Goal: Task Accomplishment & Management: Complete application form

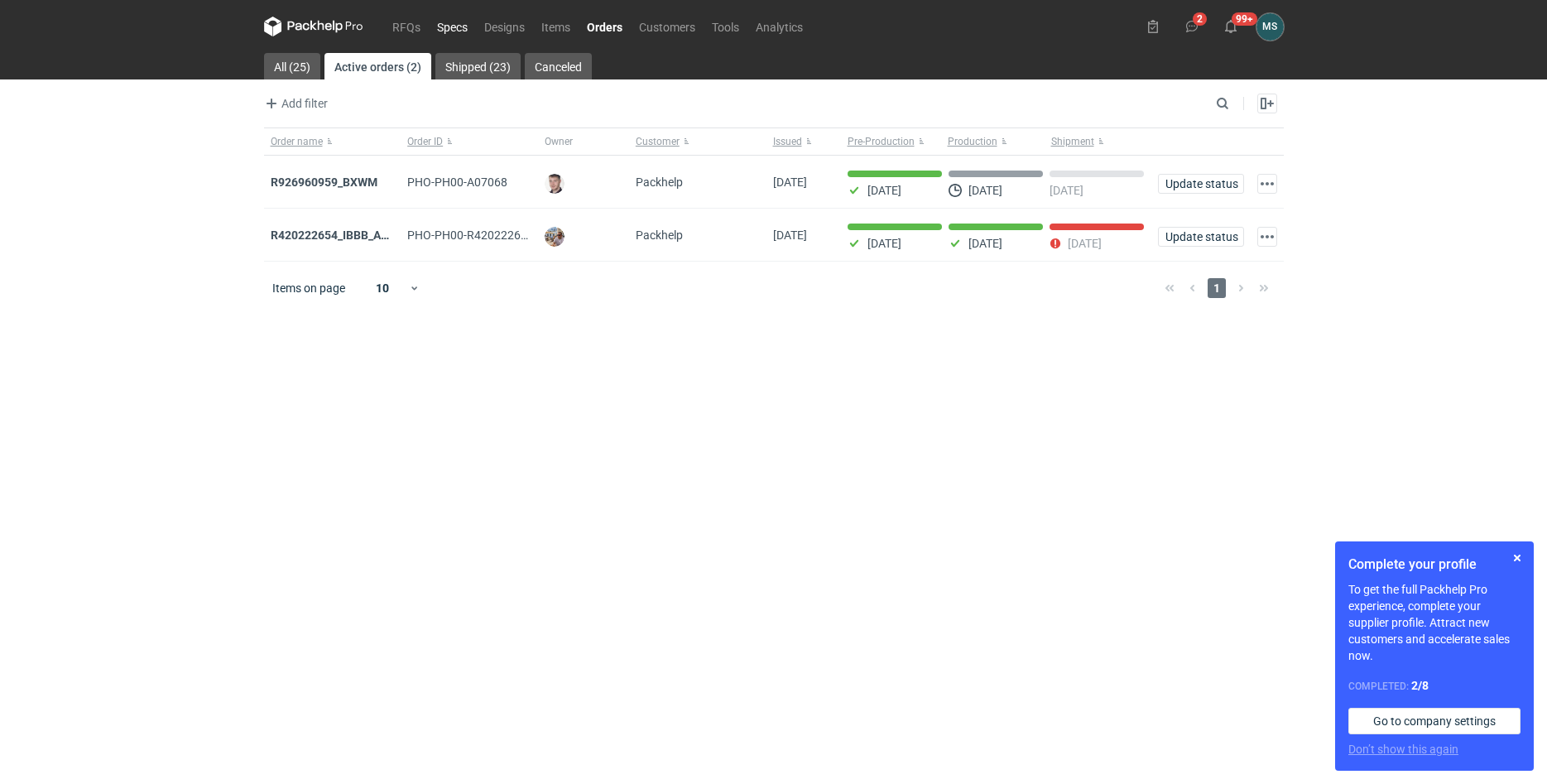
click at [460, 30] on link "Specs" at bounding box center [453, 26] width 47 height 20
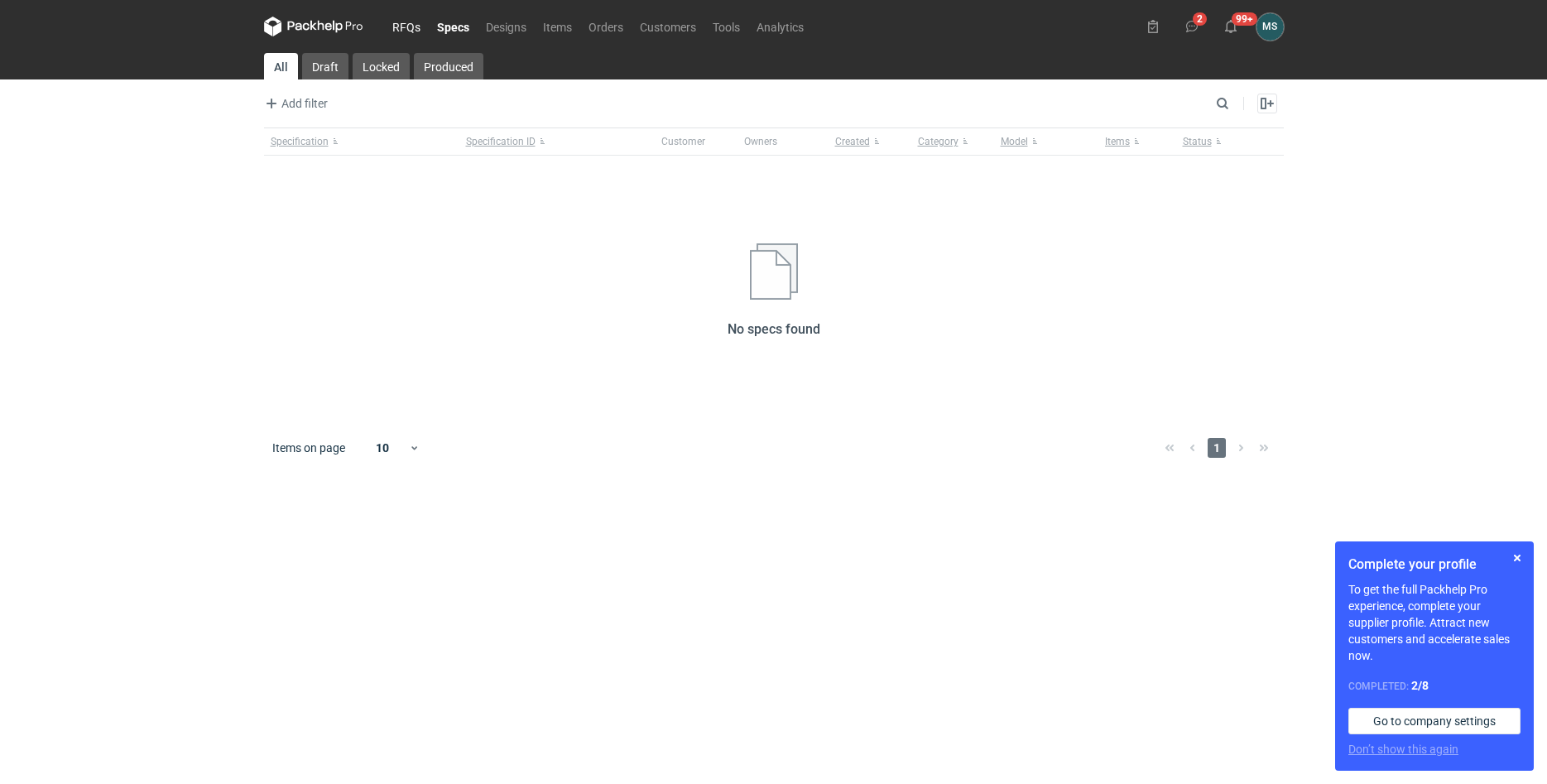
click at [421, 30] on link "RFQs" at bounding box center [406, 26] width 45 height 20
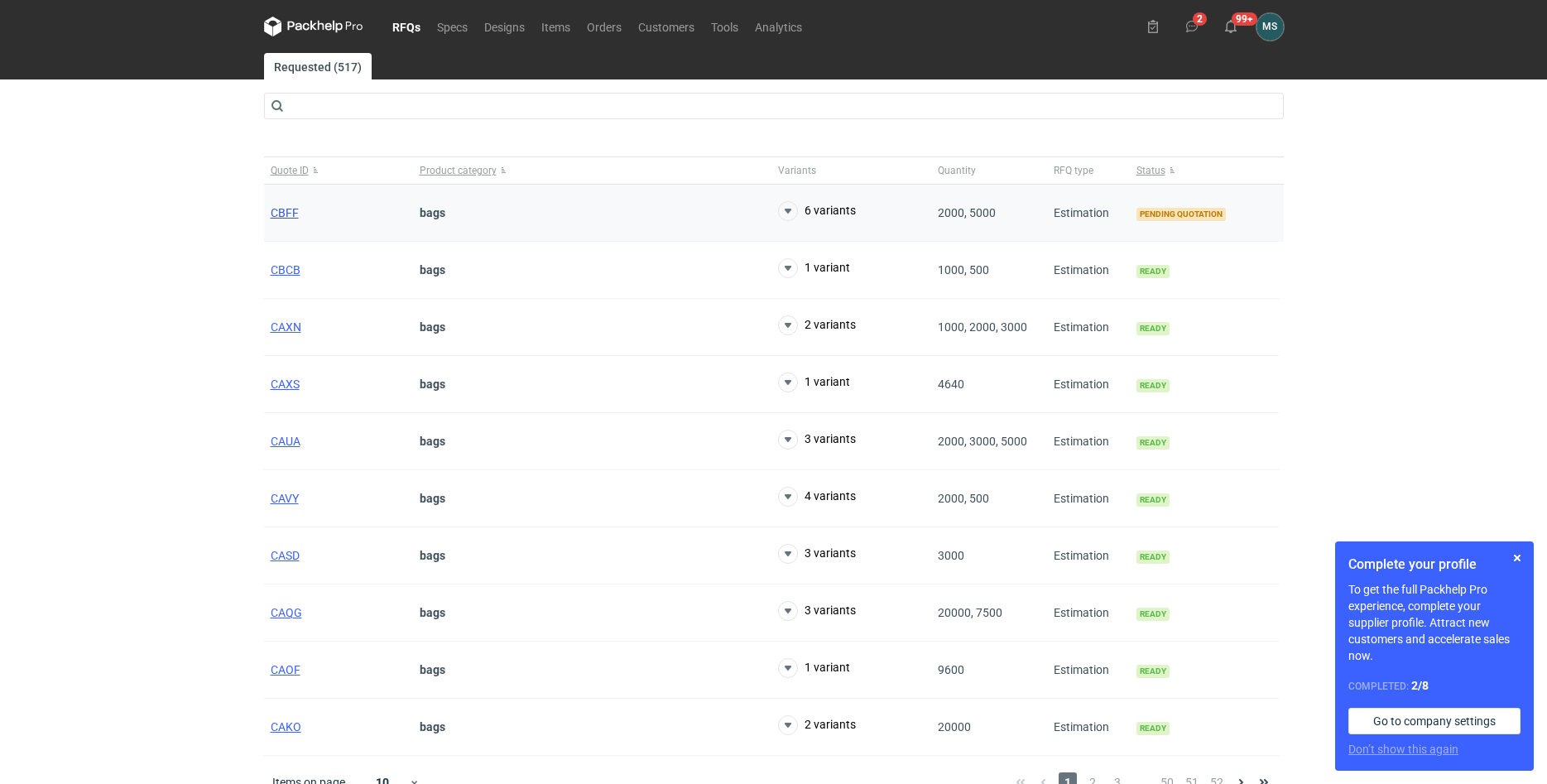
click at [285, 208] on span "CBFF" at bounding box center [285, 213] width 28 height 14
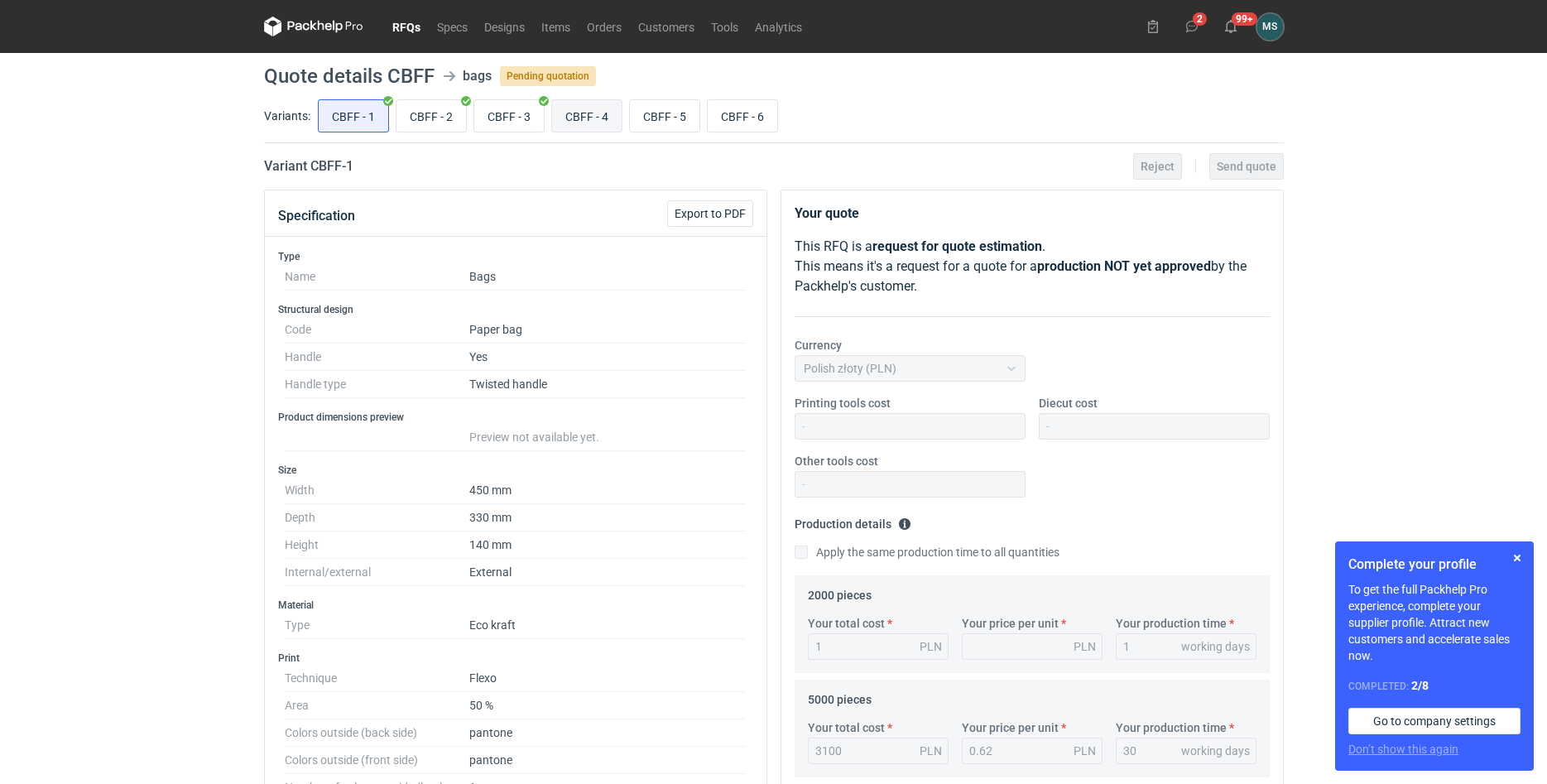
click at [597, 110] on input "CBFF - 4" at bounding box center [587, 116] width 69 height 31
radio input "true"
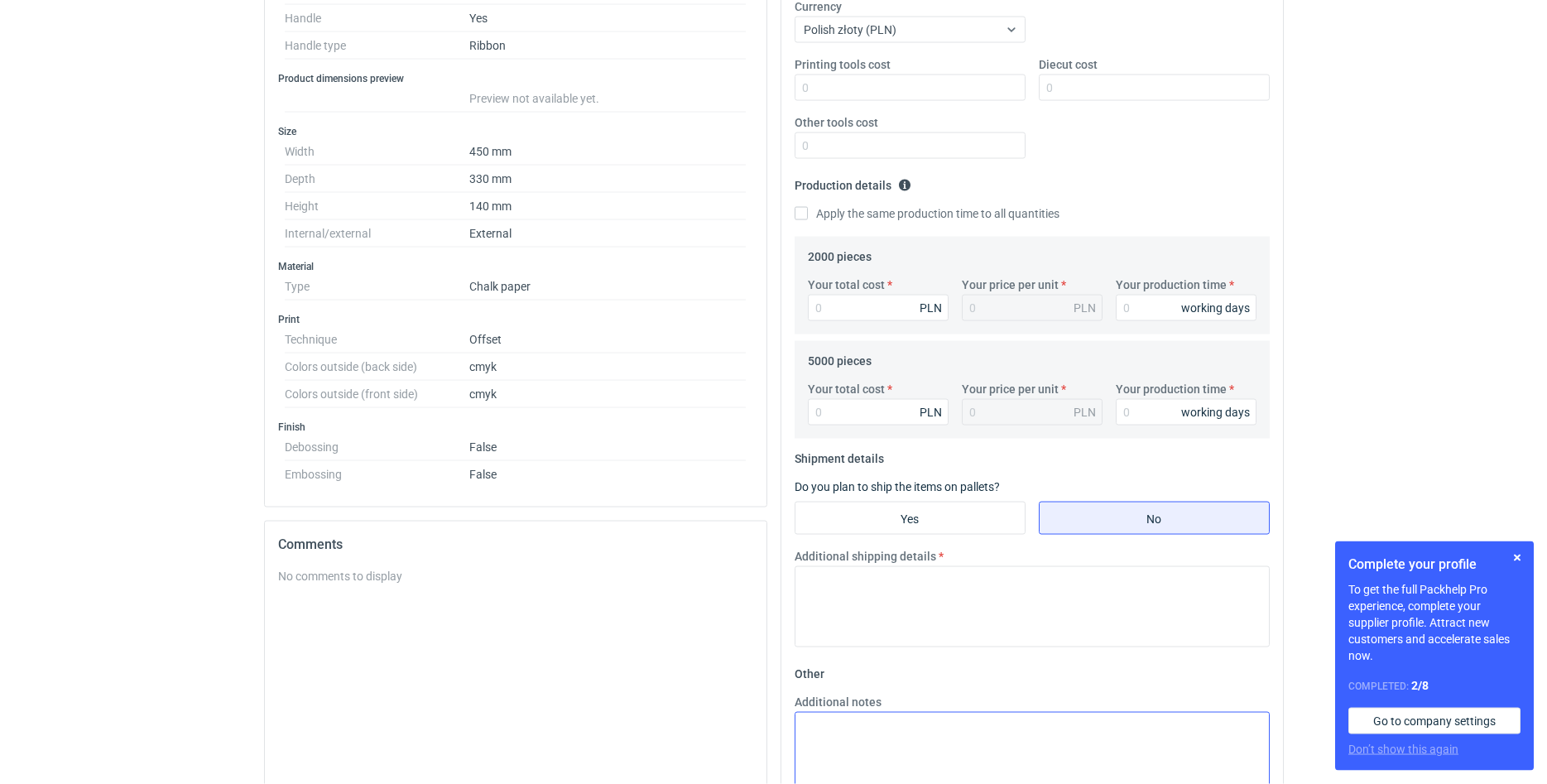
scroll to position [488, 0]
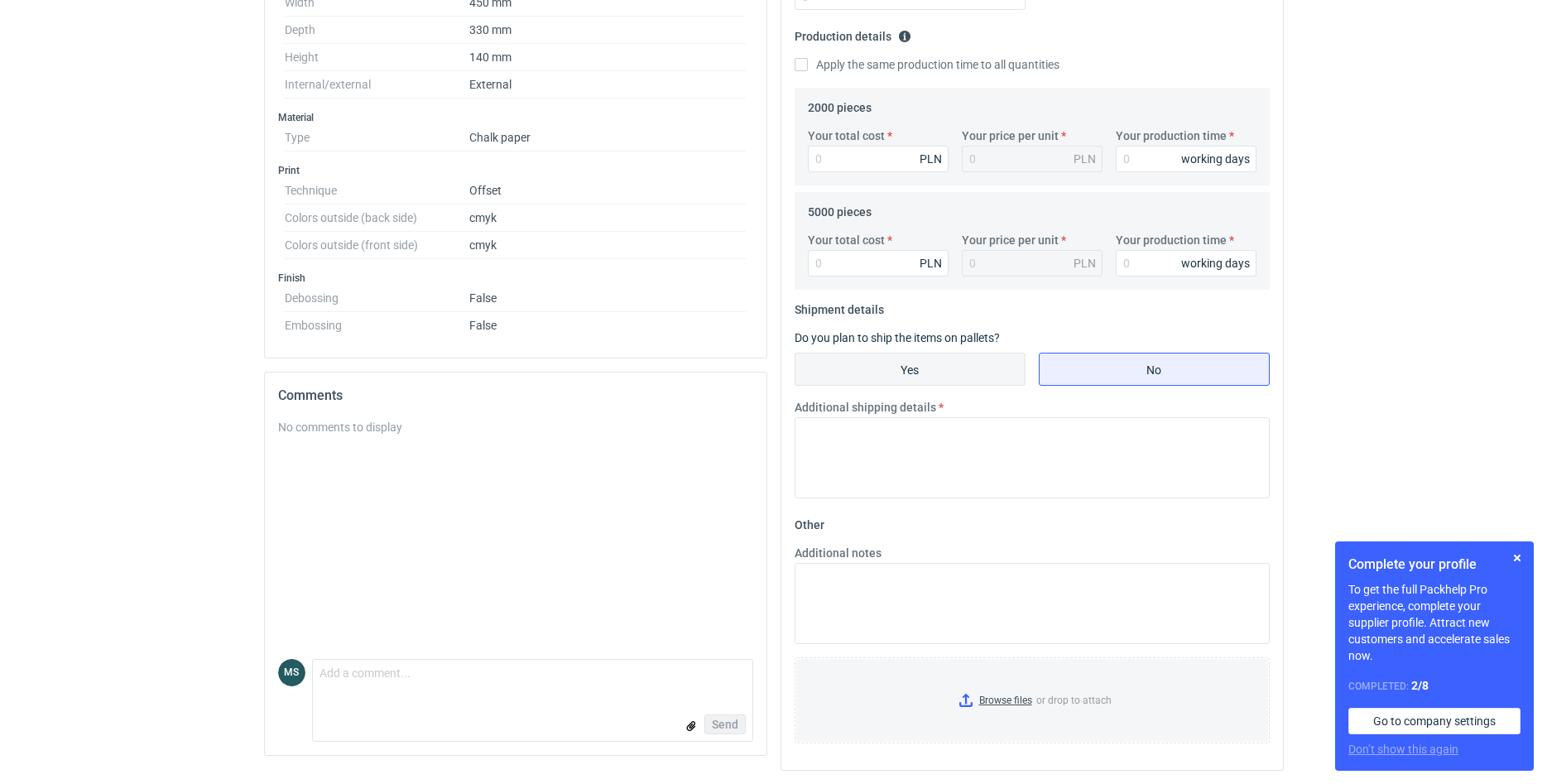
drag, startPoint x: 946, startPoint y: 382, endPoint x: 965, endPoint y: 382, distance: 19.0
click at [946, 382] on input "Yes" at bounding box center [910, 369] width 229 height 31
radio input "true"
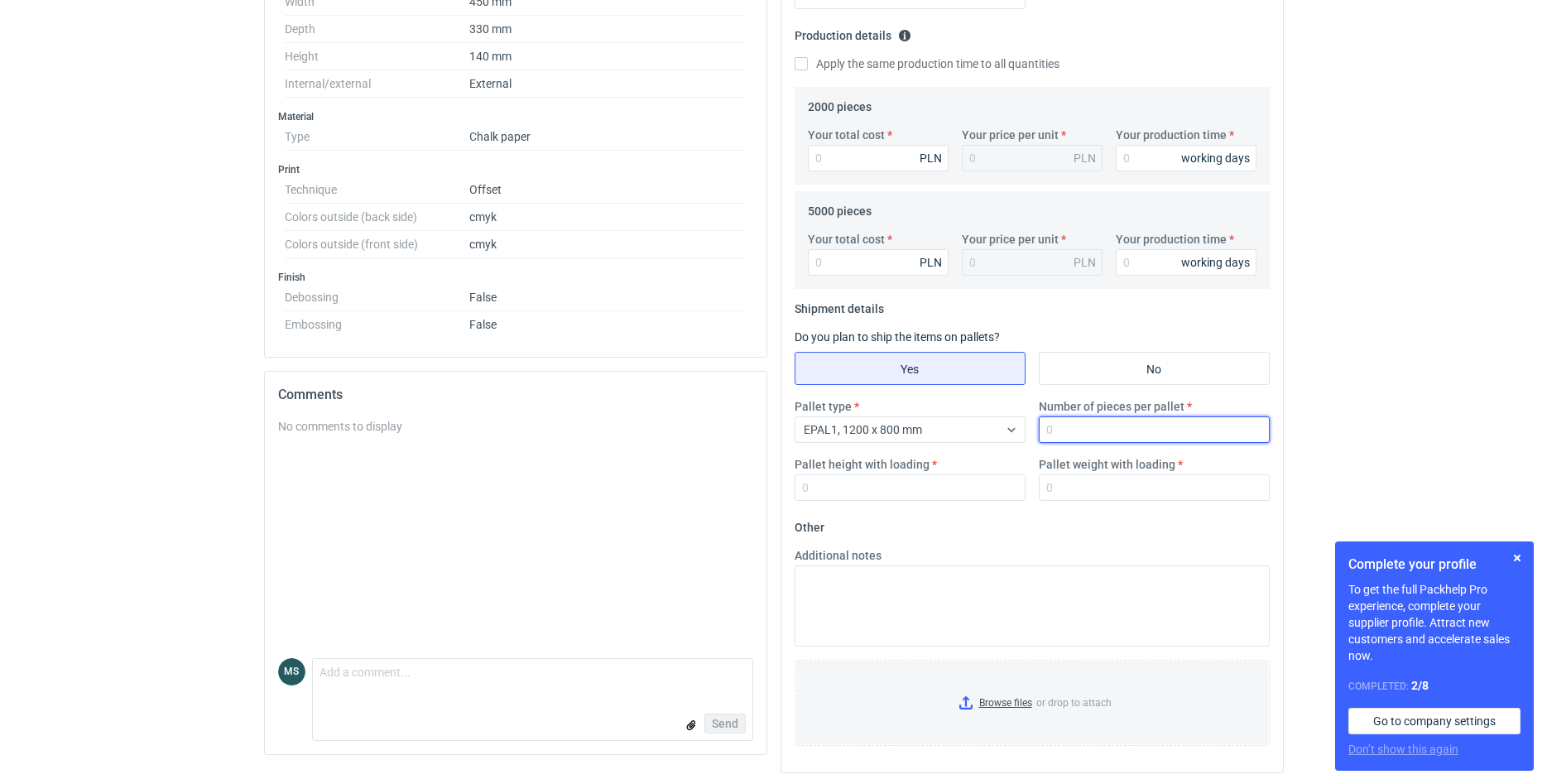
click at [1137, 434] on input "Number of pieces per pallet" at bounding box center [1154, 429] width 231 height 26
type input "2000"
click at [986, 490] on input "Pallet height with loading" at bounding box center [910, 487] width 231 height 26
type input "200"
type input "350"
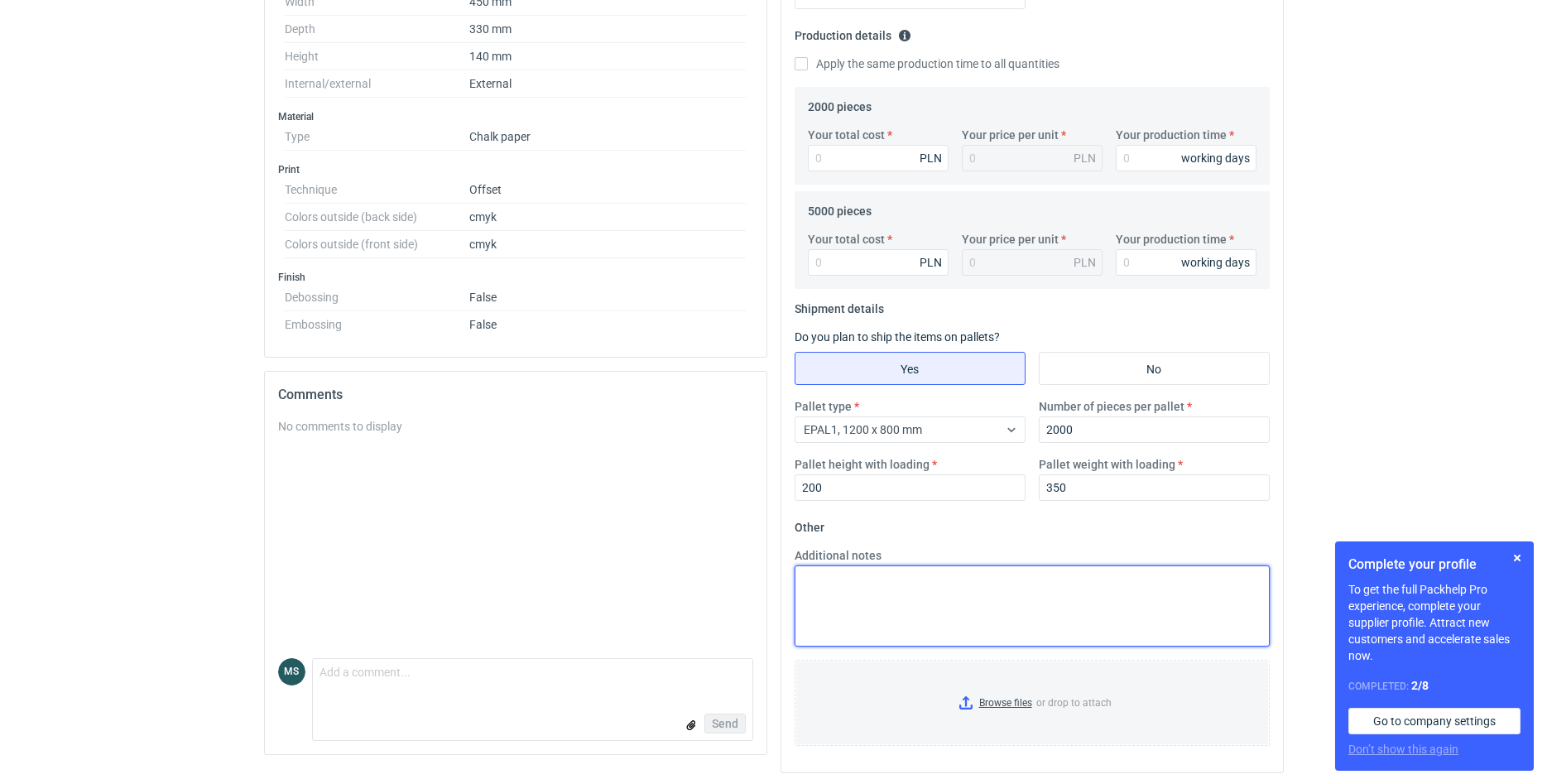
click at [984, 593] on textarea "Additional notes" at bounding box center [1032, 605] width 476 height 81
paste textarea "T368 340x450x120 lub T361 340x420x140"
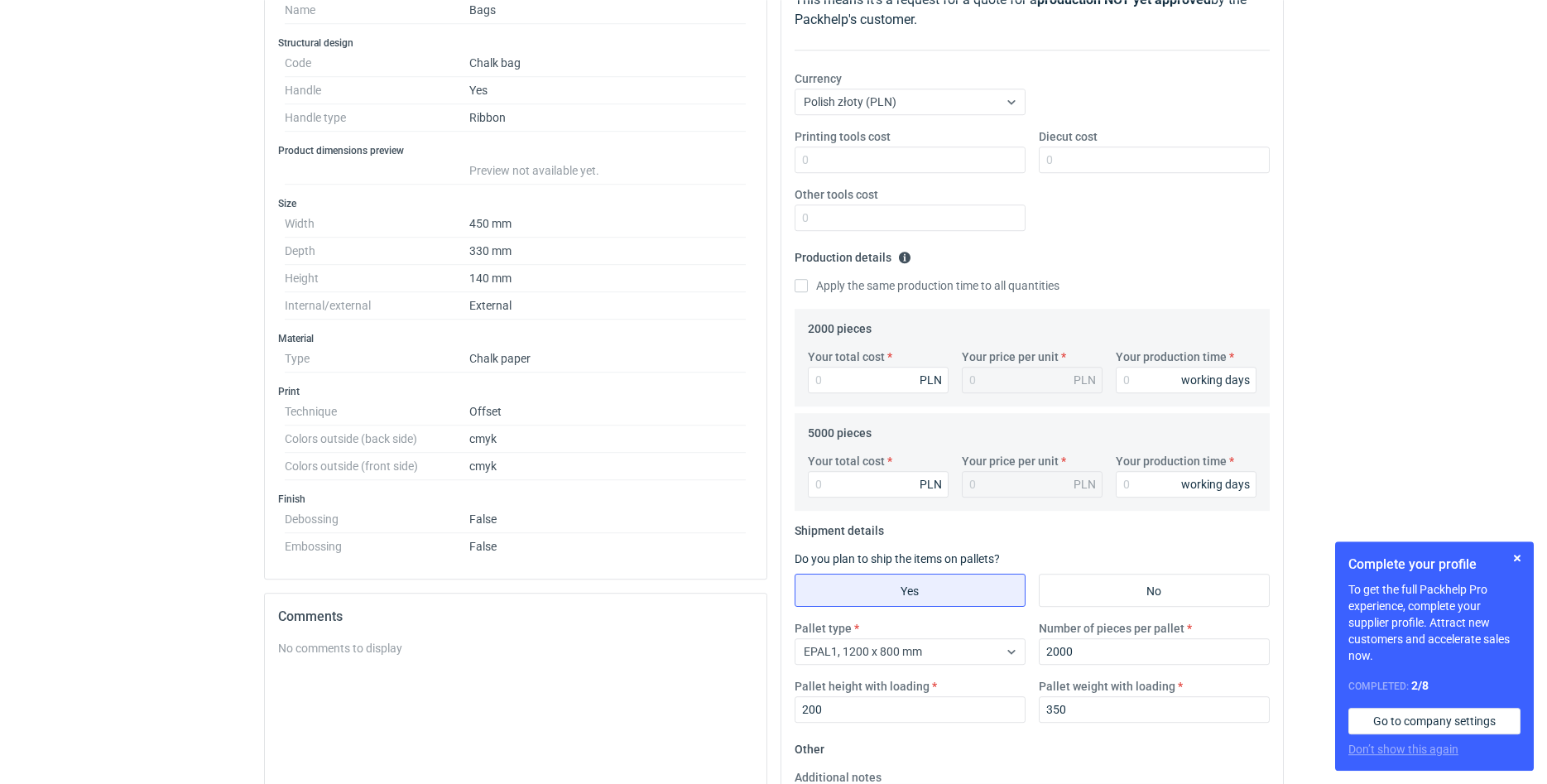
scroll to position [235, 0]
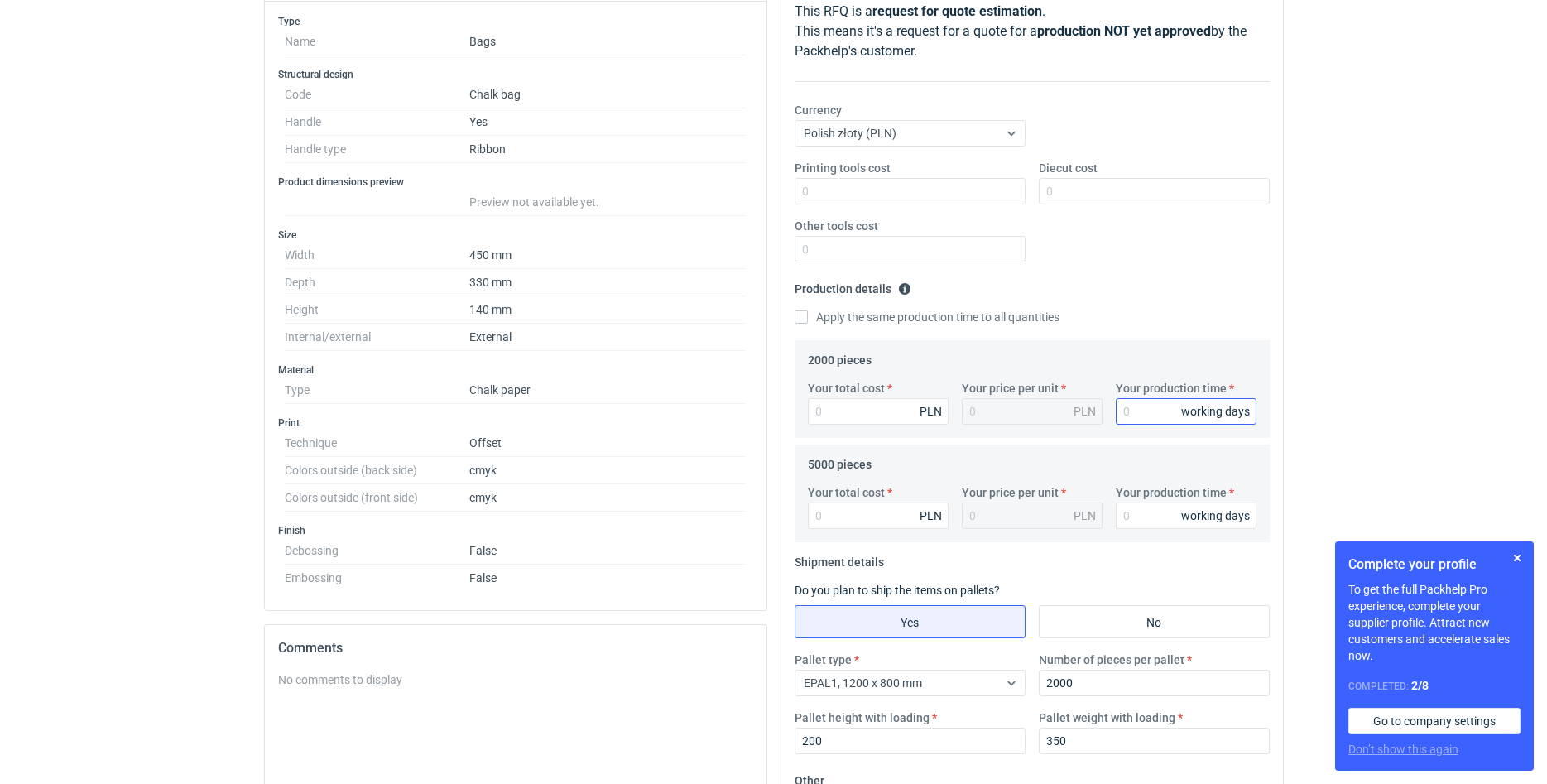
type textarea "T368 340x450x120 lub T361 340x420x140"
click at [1142, 416] on input "Your production time" at bounding box center [1186, 411] width 141 height 26
type input "20"
click at [801, 316] on input "Apply the same production time to all quantities" at bounding box center [801, 317] width 14 height 14
checkbox input "true"
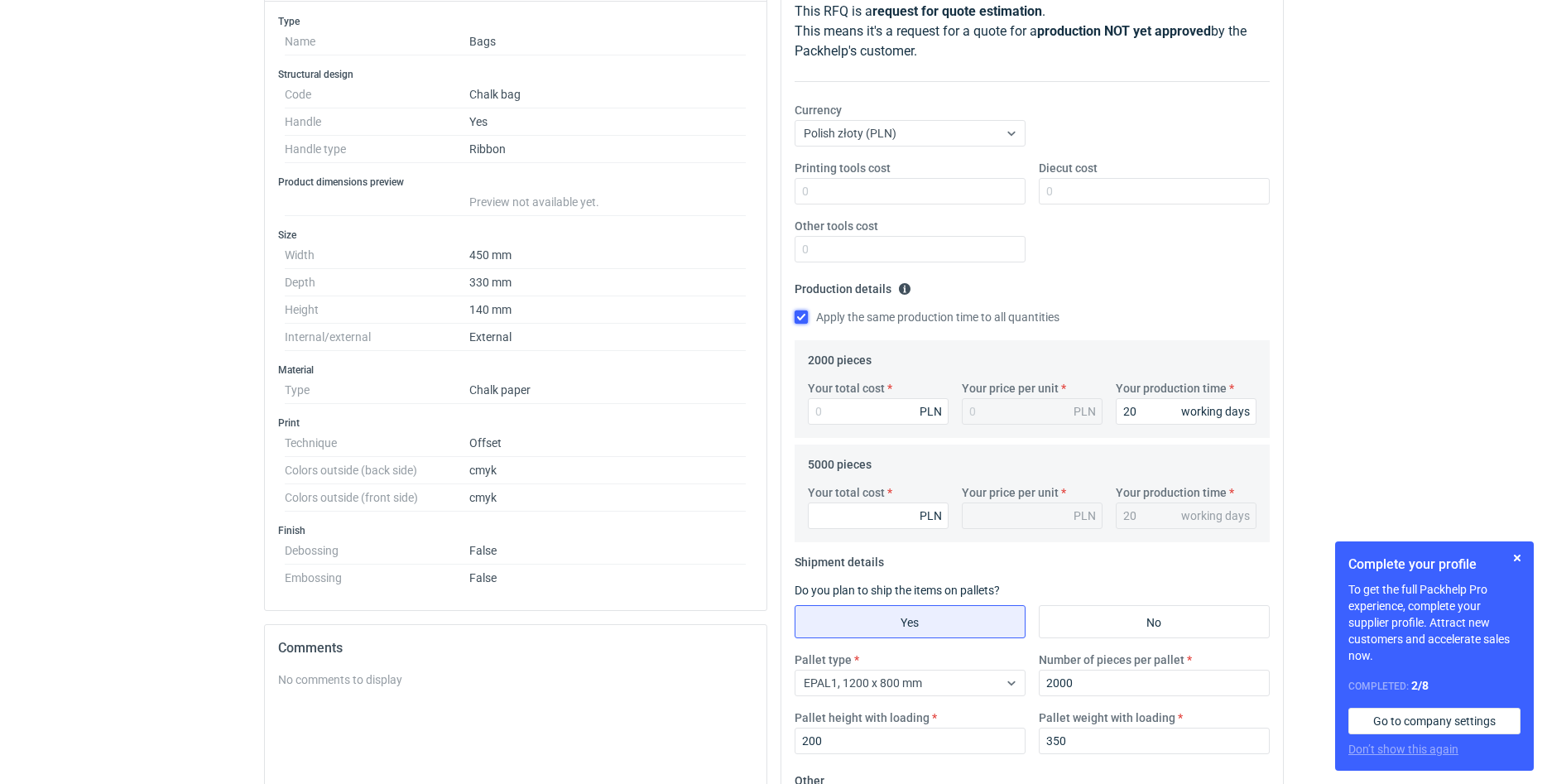
type input "20"
click at [839, 522] on input "Your total cost" at bounding box center [878, 515] width 141 height 26
type input "28000"
type input "5.6"
drag, startPoint x: 862, startPoint y: 520, endPoint x: 747, endPoint y: 519, distance: 115.0
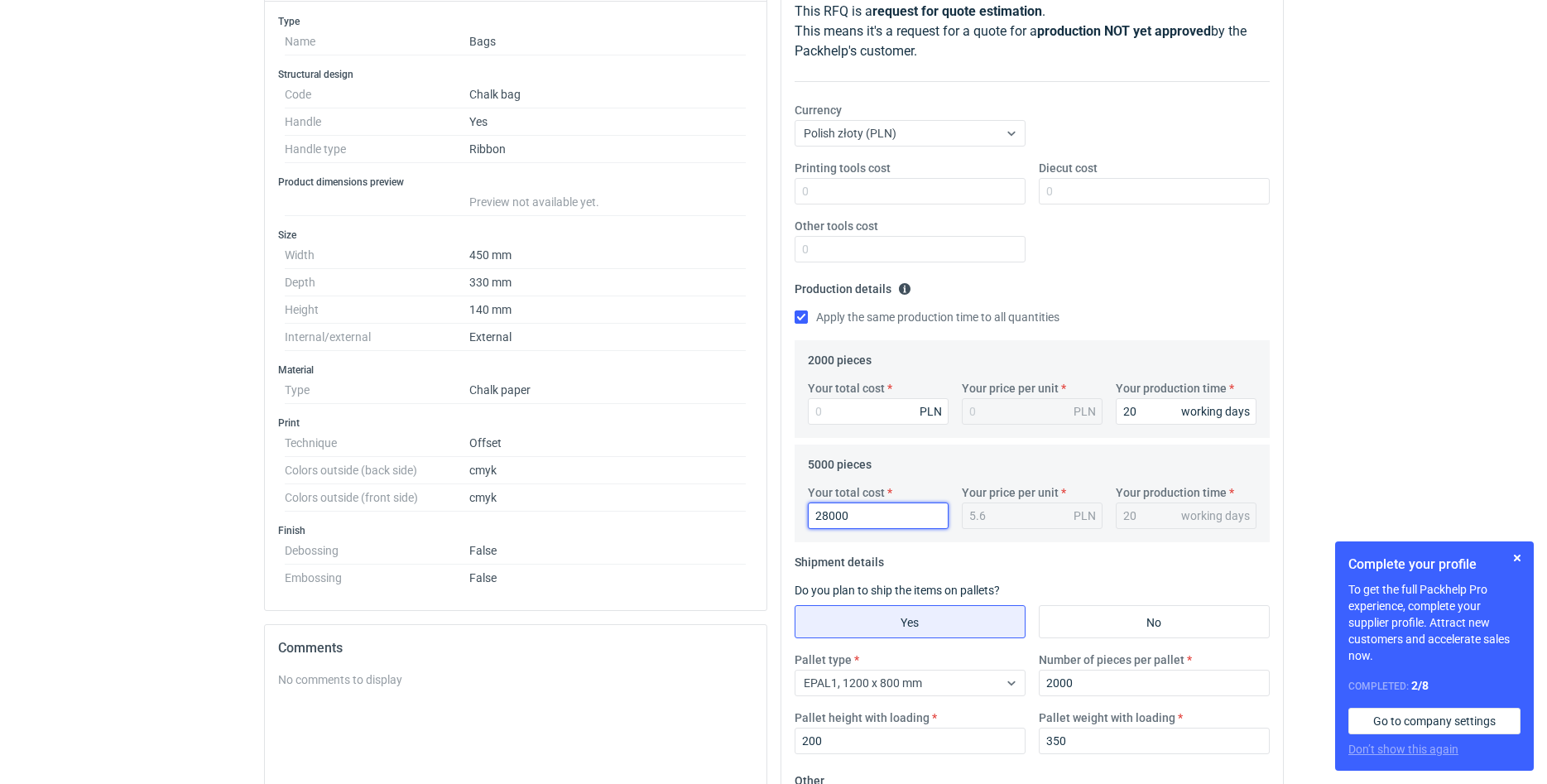
click at [808, 519] on input "28000" at bounding box center [878, 515] width 141 height 26
type input "28"
type input "0.01"
type input "28000"
type input "5.6"
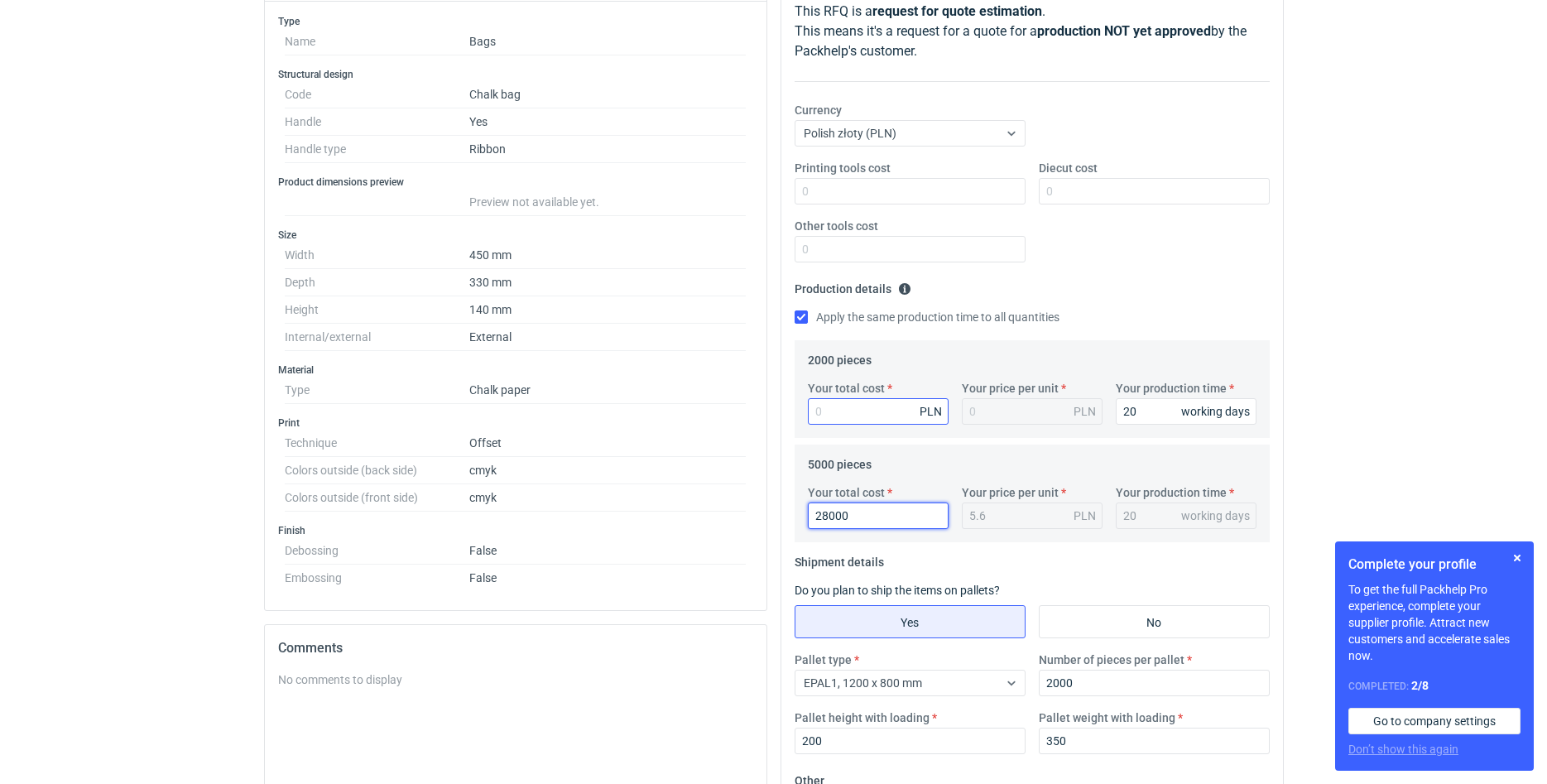
type input "28000"
click at [825, 417] on input "Your total cost" at bounding box center [878, 411] width 141 height 26
click at [879, 392] on label "Your total cost" at bounding box center [846, 388] width 77 height 16
click at [879, 398] on input "Your total cost" at bounding box center [878, 411] width 141 height 26
type input "1800"
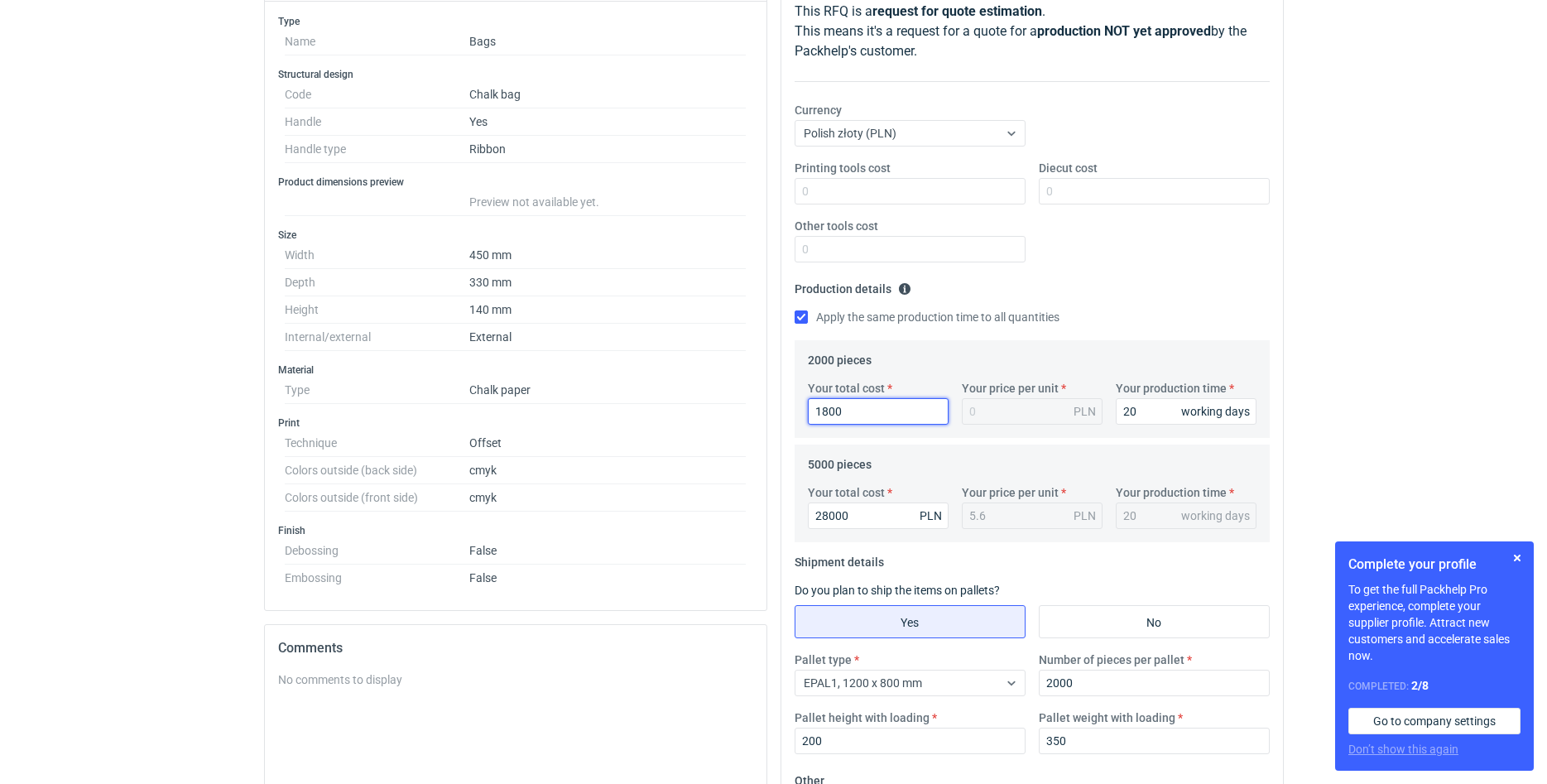
type input "0.9"
click at [818, 410] on input "1800" at bounding box center [878, 411] width 141 height 26
click at [821, 418] on input "1800" at bounding box center [878, 411] width 141 height 26
type input "11800"
type input "5.9"
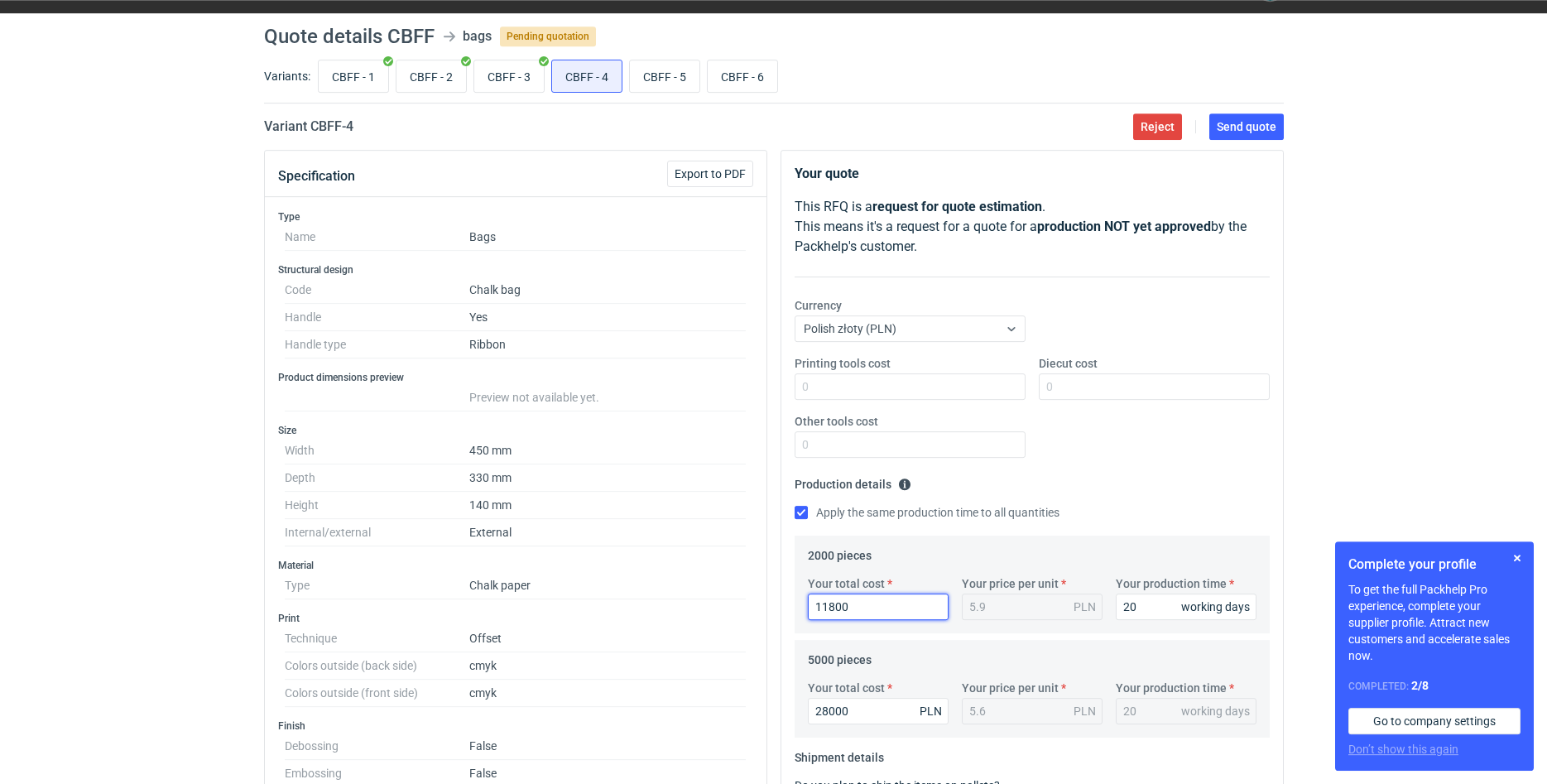
scroll to position [0, 0]
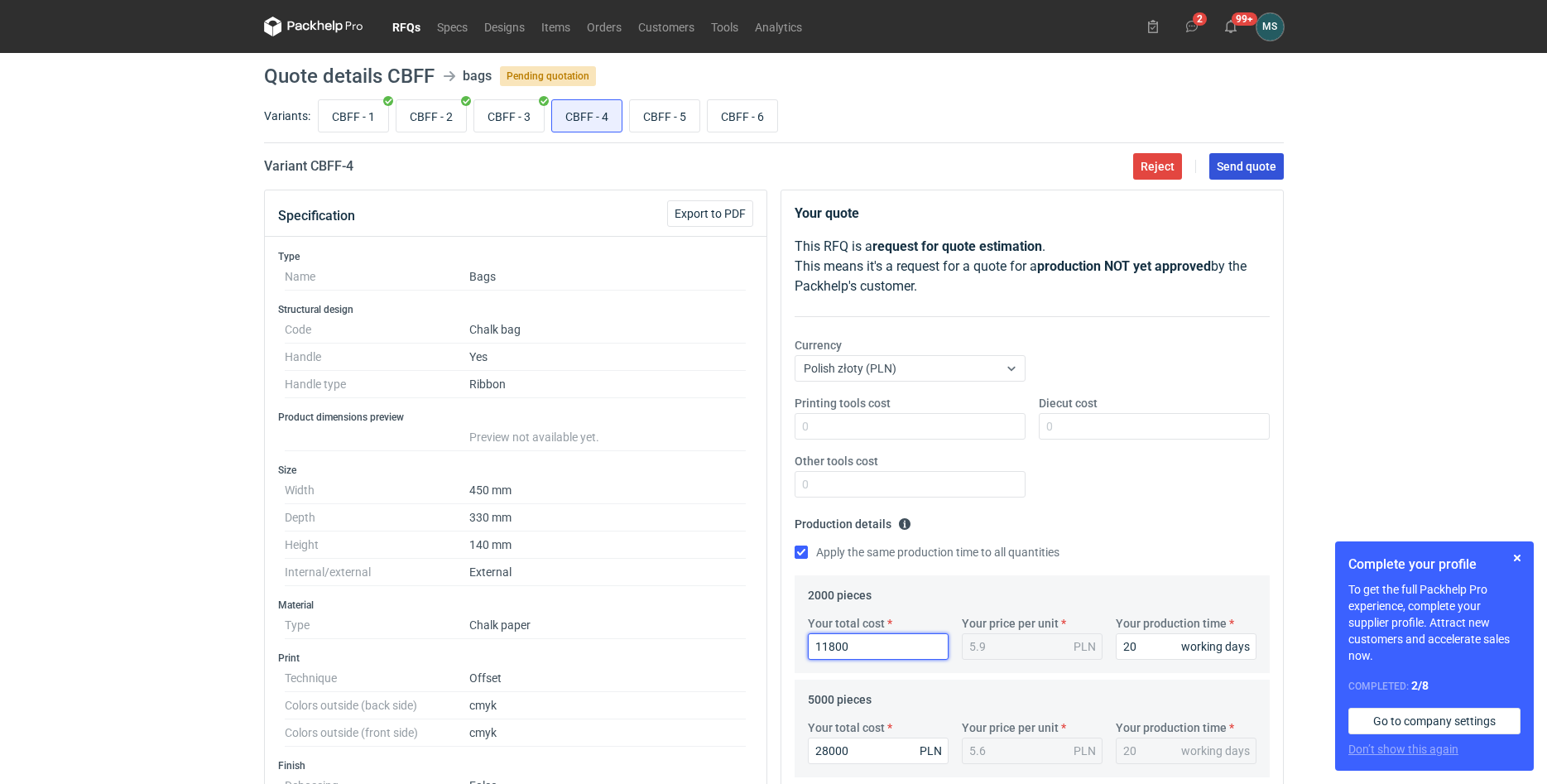
type input "11800"
click at [1265, 161] on span "Send quote" at bounding box center [1246, 166] width 59 height 12
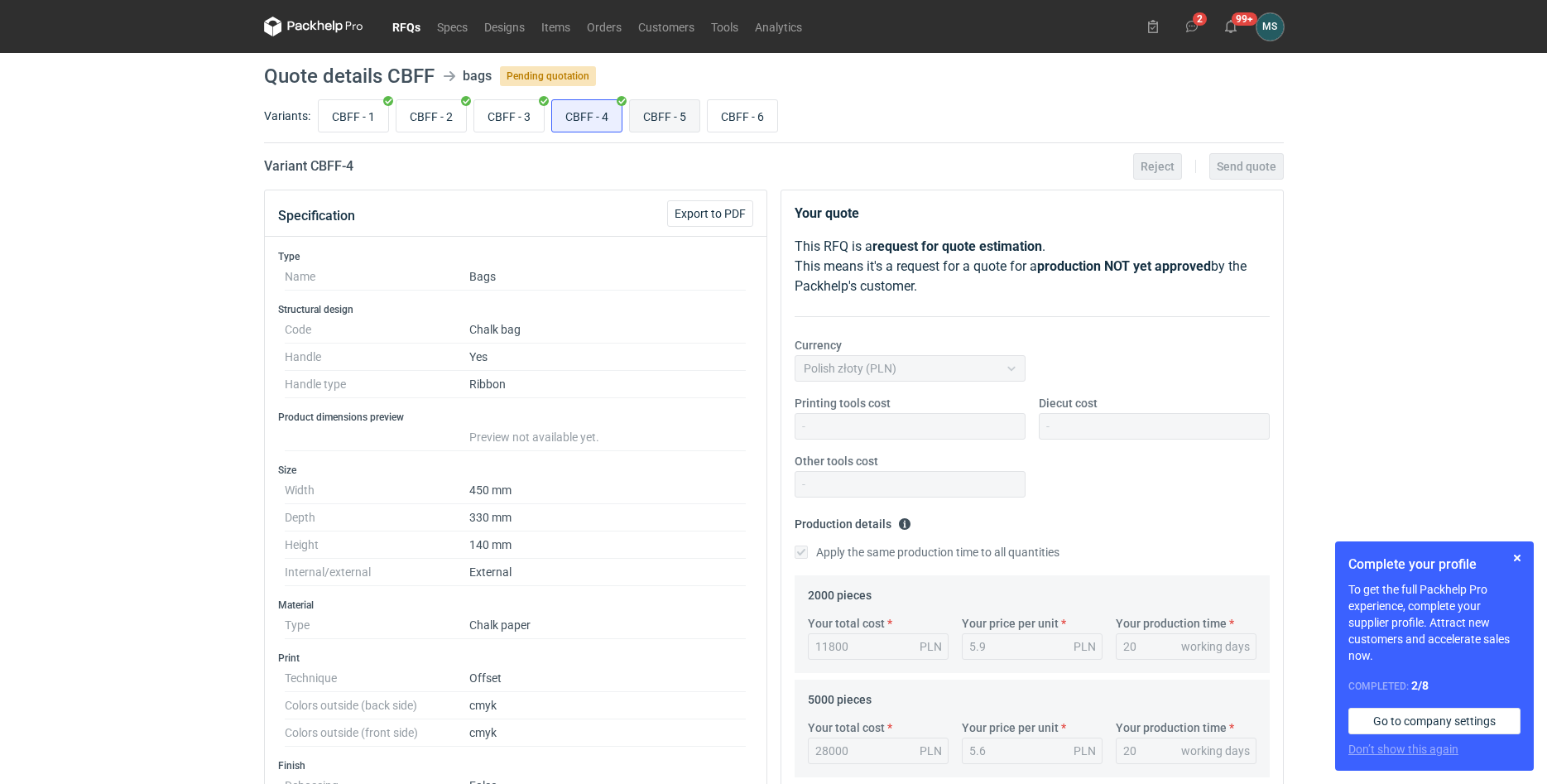
click at [680, 114] on input "CBFF - 5" at bounding box center [664, 116] width 69 height 31
radio input "true"
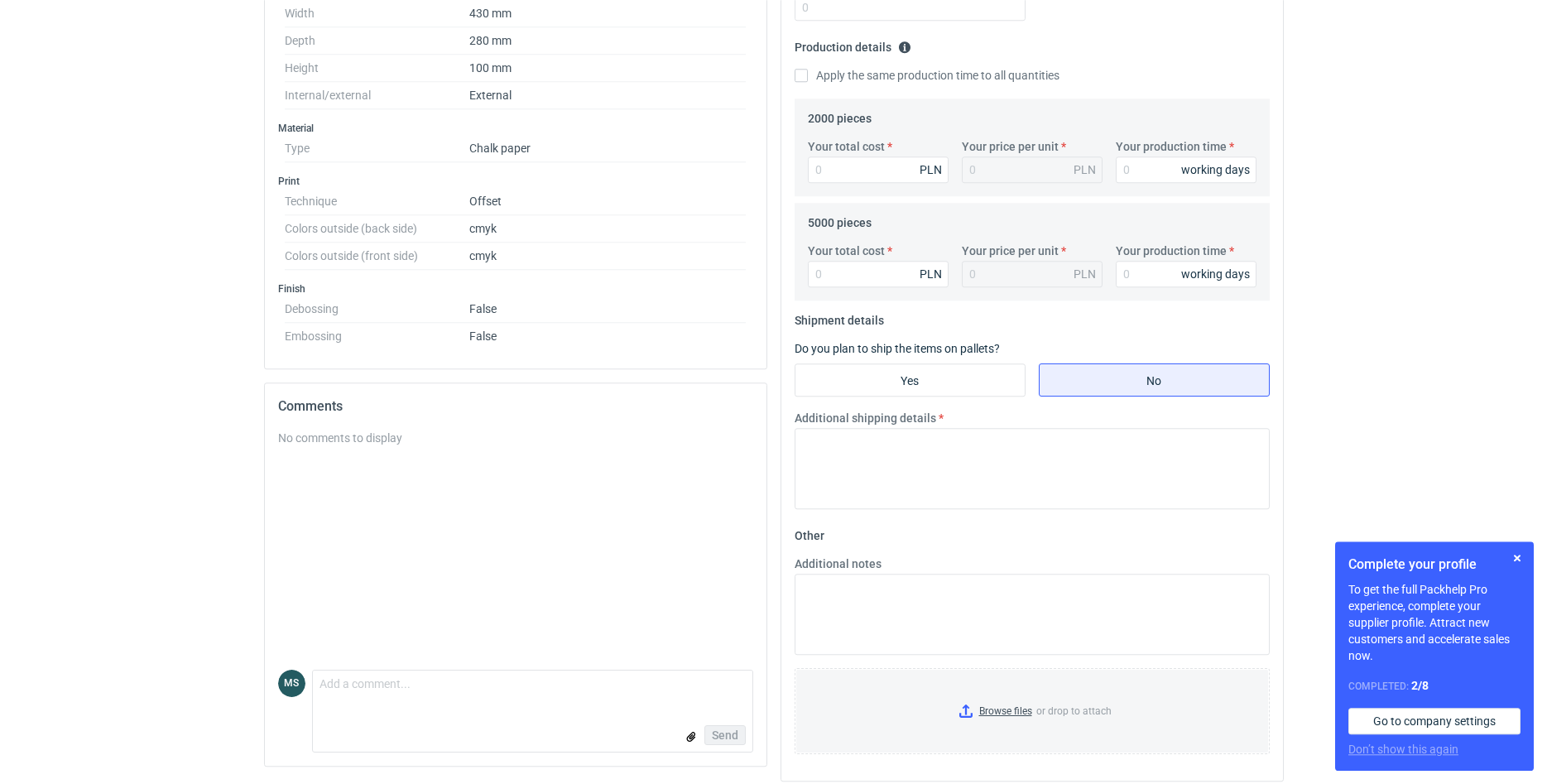
scroll to position [488, 0]
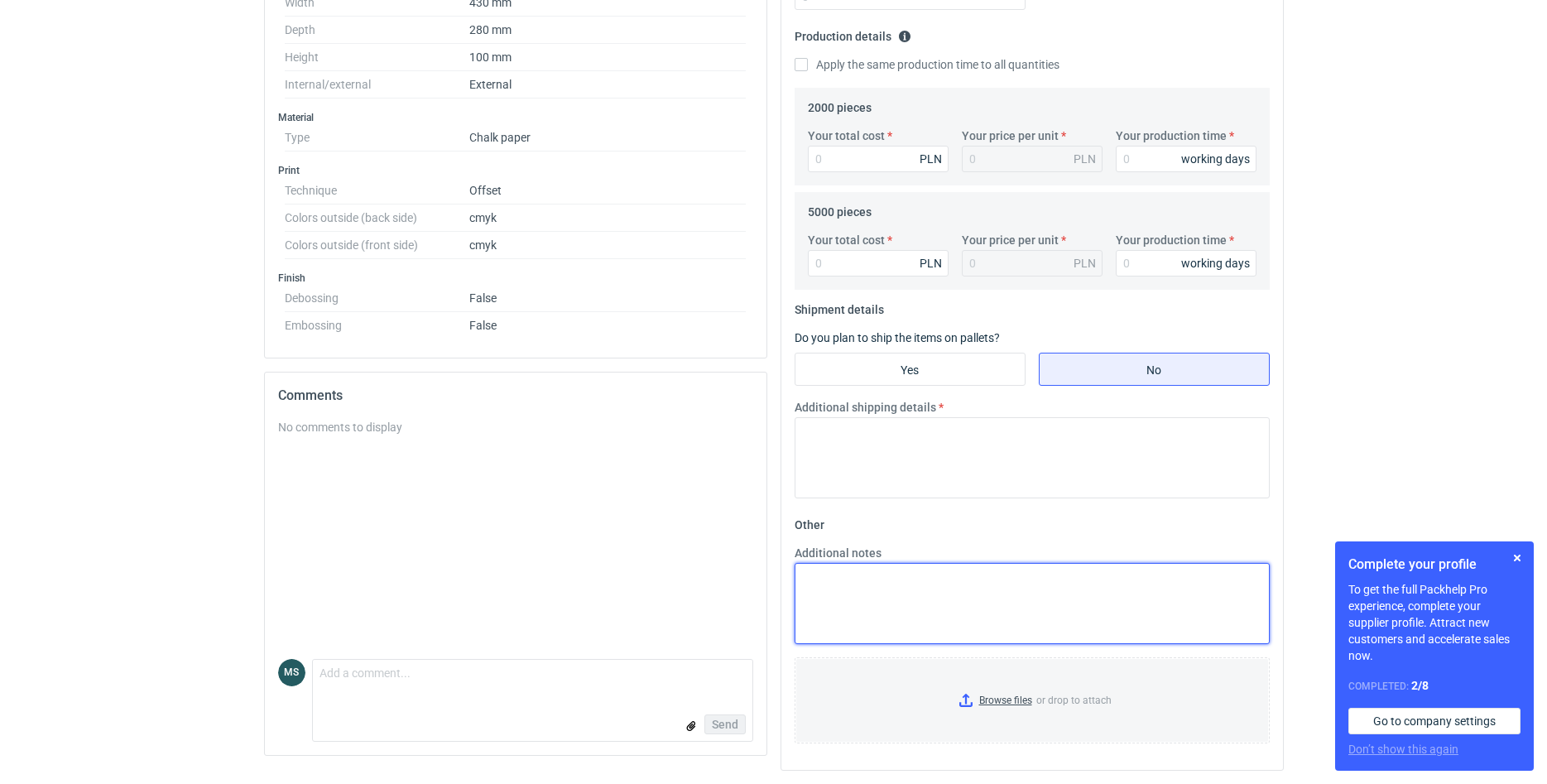
click at [874, 600] on textarea "Additional notes" at bounding box center [1032, 603] width 476 height 81
paste textarea "T52 290x420x130"
type textarea "T52 290x420x130"
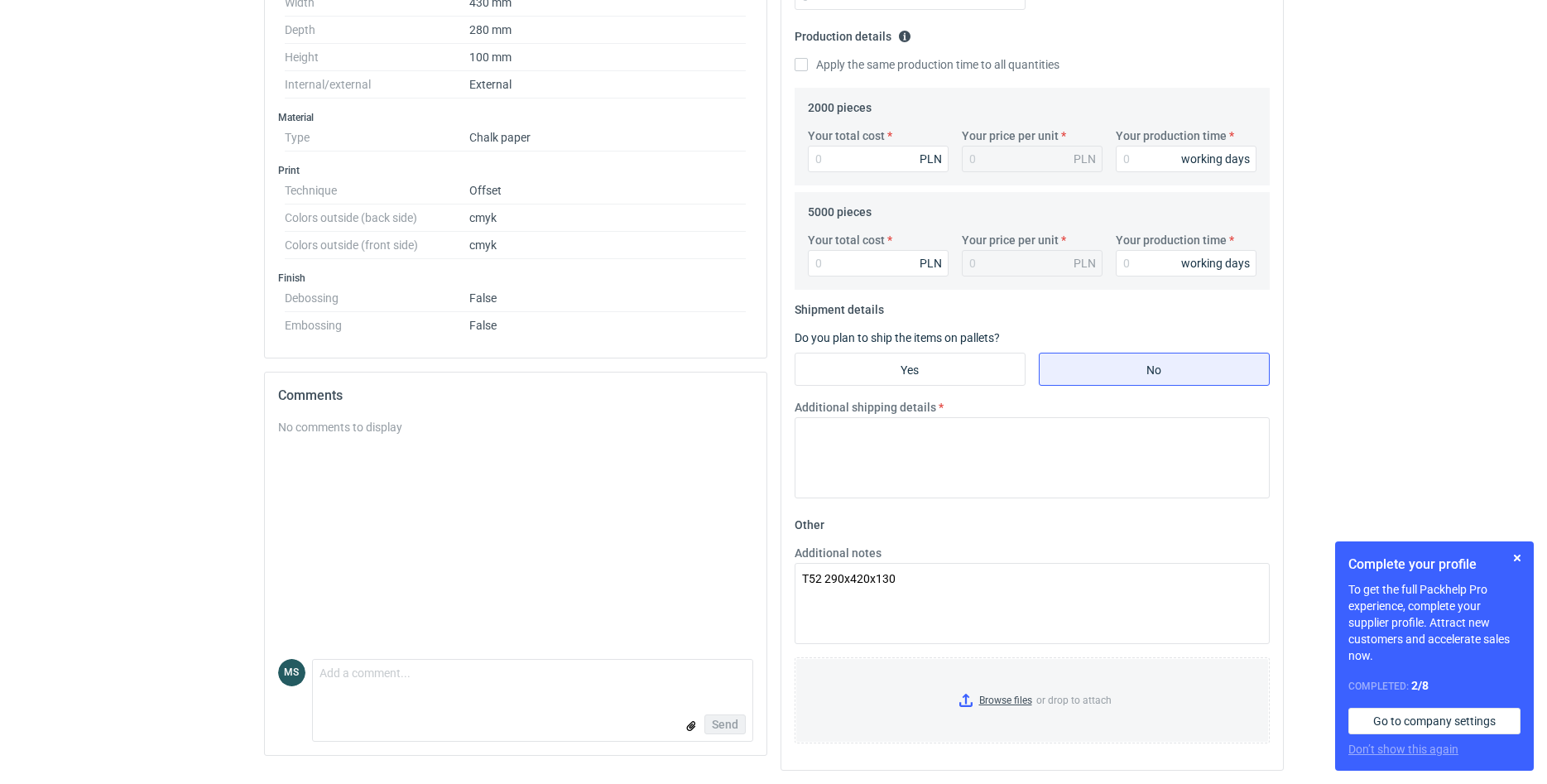
click at [916, 391] on fieldset "Shipment details Do you plan to ship the items on pallets? Yes No Additional sh…" at bounding box center [1032, 404] width 476 height 215
click at [931, 385] on fieldset "Shipment details Do you plan to ship the items on pallets? Yes No Additional sh…" at bounding box center [1032, 404] width 476 height 215
click at [947, 375] on input "Yes" at bounding box center [910, 369] width 229 height 31
radio input "true"
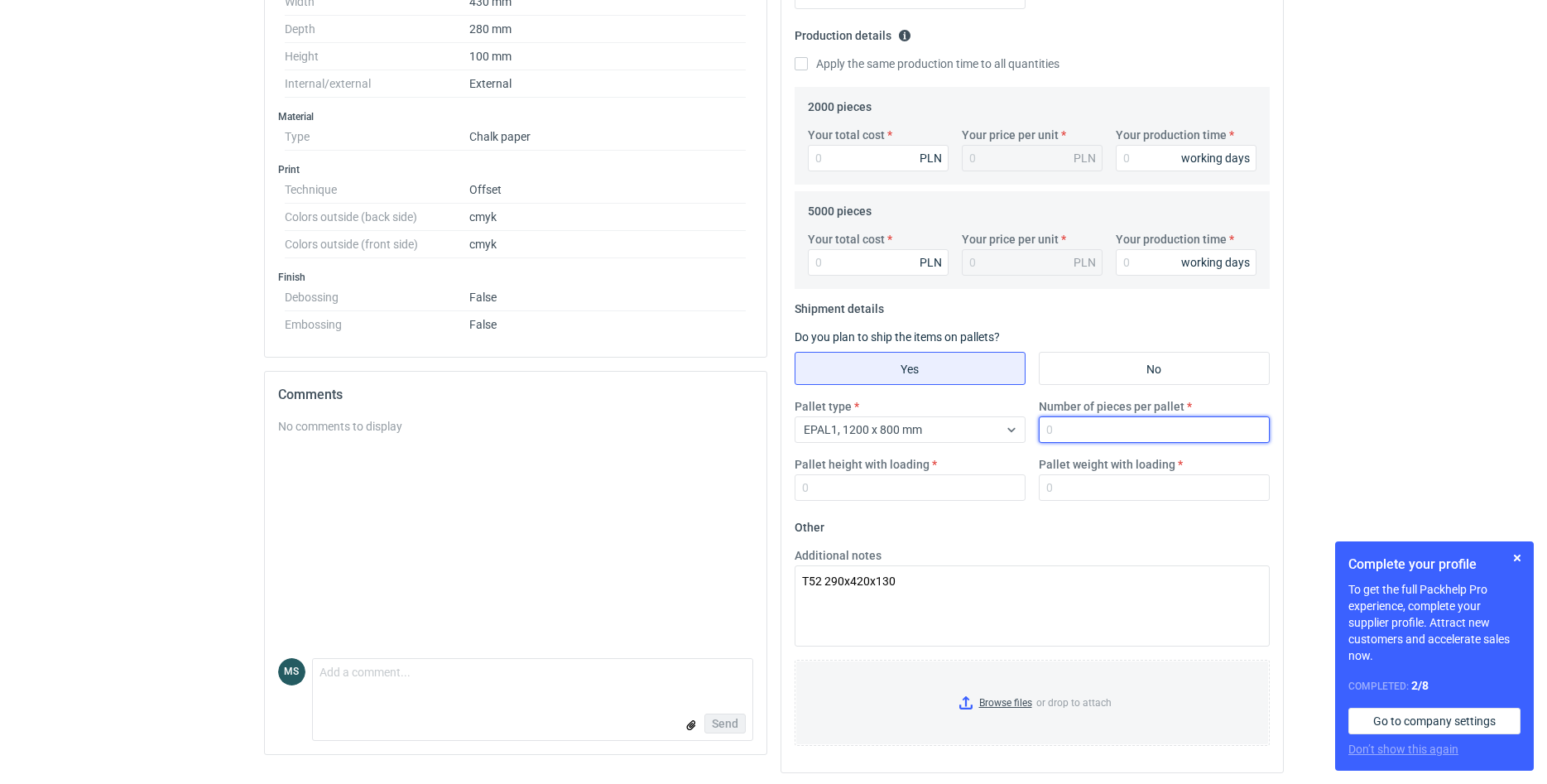
click at [1103, 429] on input "Number of pieces per pallet" at bounding box center [1154, 429] width 231 height 26
type input "2500"
click at [953, 494] on input "Pallet height with loading" at bounding box center [910, 487] width 231 height 26
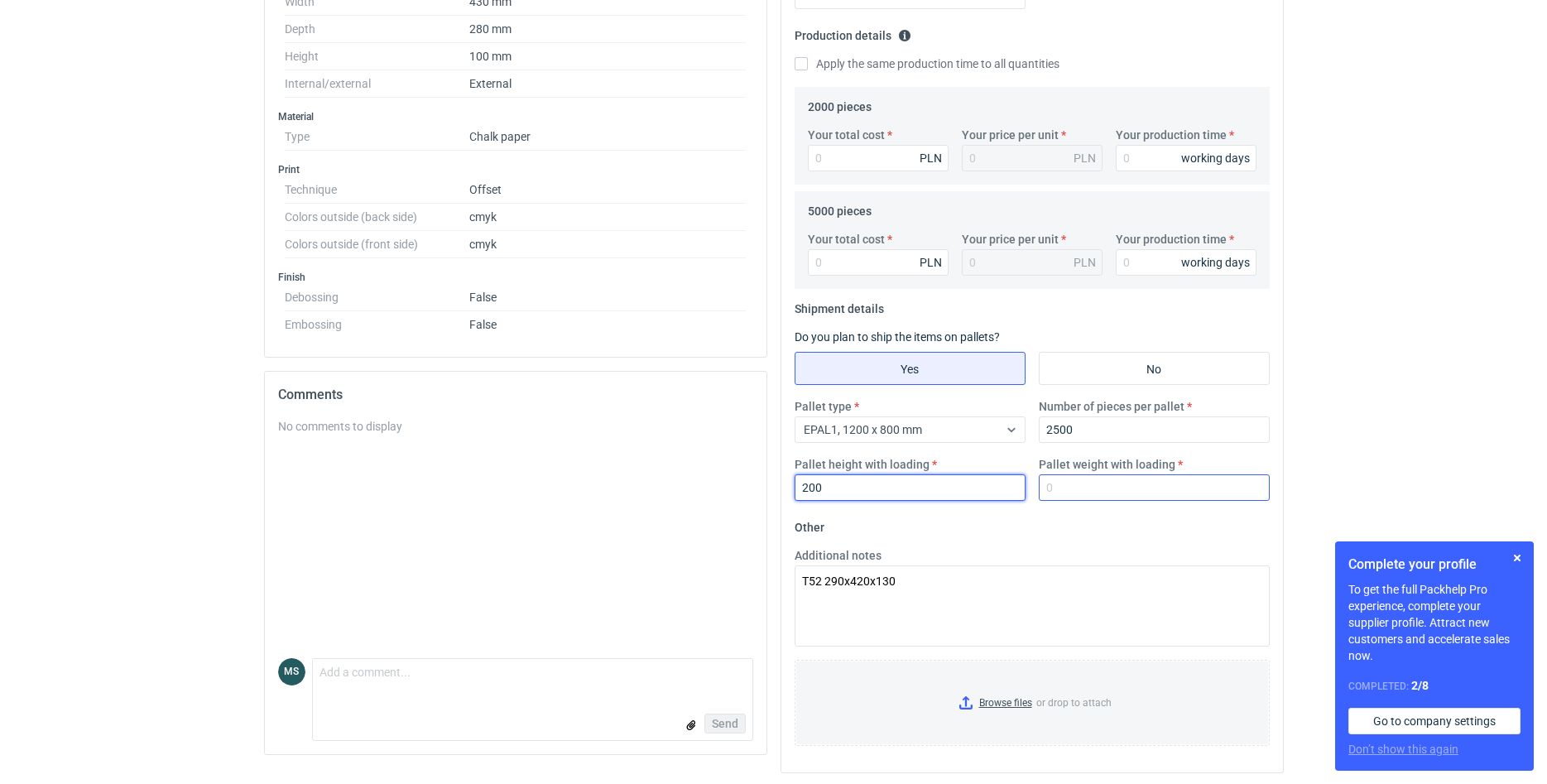
type input "200"
click at [1052, 488] on input "Pallet weight with loading" at bounding box center [1154, 487] width 231 height 26
type input "350"
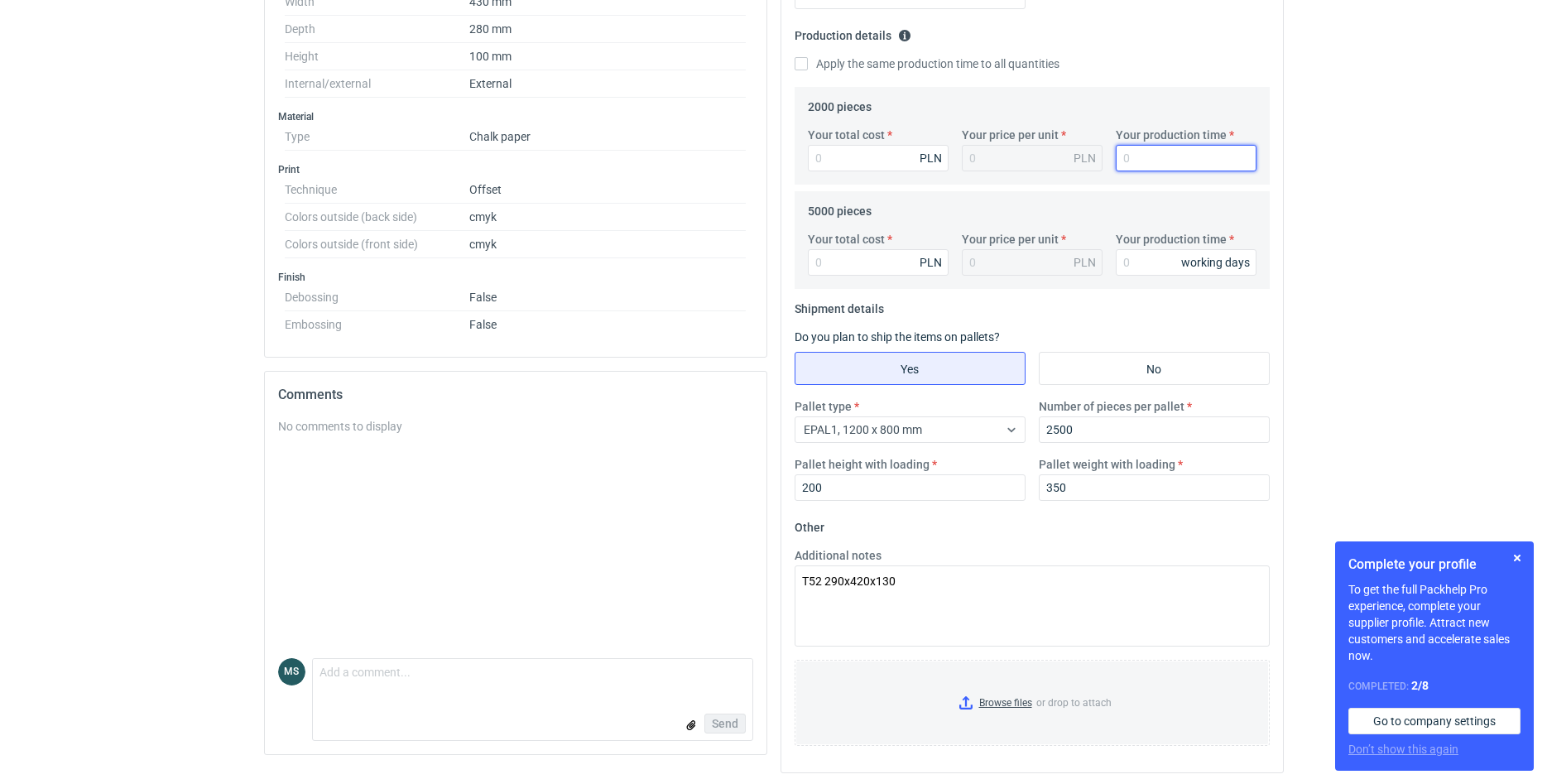
click at [1159, 162] on input "Your production time" at bounding box center [1186, 158] width 141 height 26
type input "20"
click at [799, 65] on input "Apply the same production time to all quantities" at bounding box center [801, 64] width 14 height 14
checkbox input "true"
type input "20"
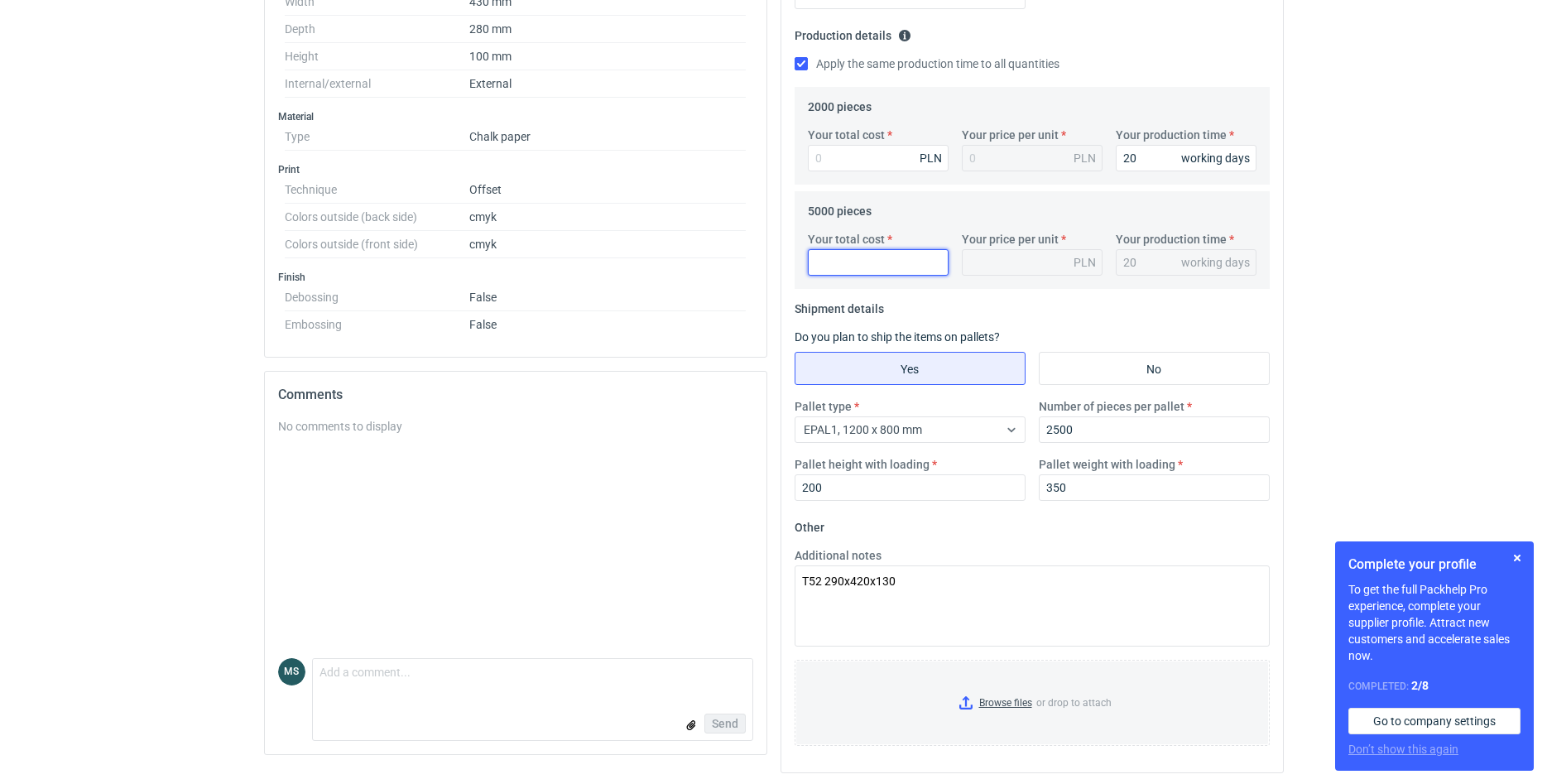
click at [834, 262] on input "Your total cost" at bounding box center [878, 262] width 141 height 26
type input "27000"
type input "5.4"
type input "27000"
click at [841, 164] on input "Your total cost" at bounding box center [878, 158] width 141 height 26
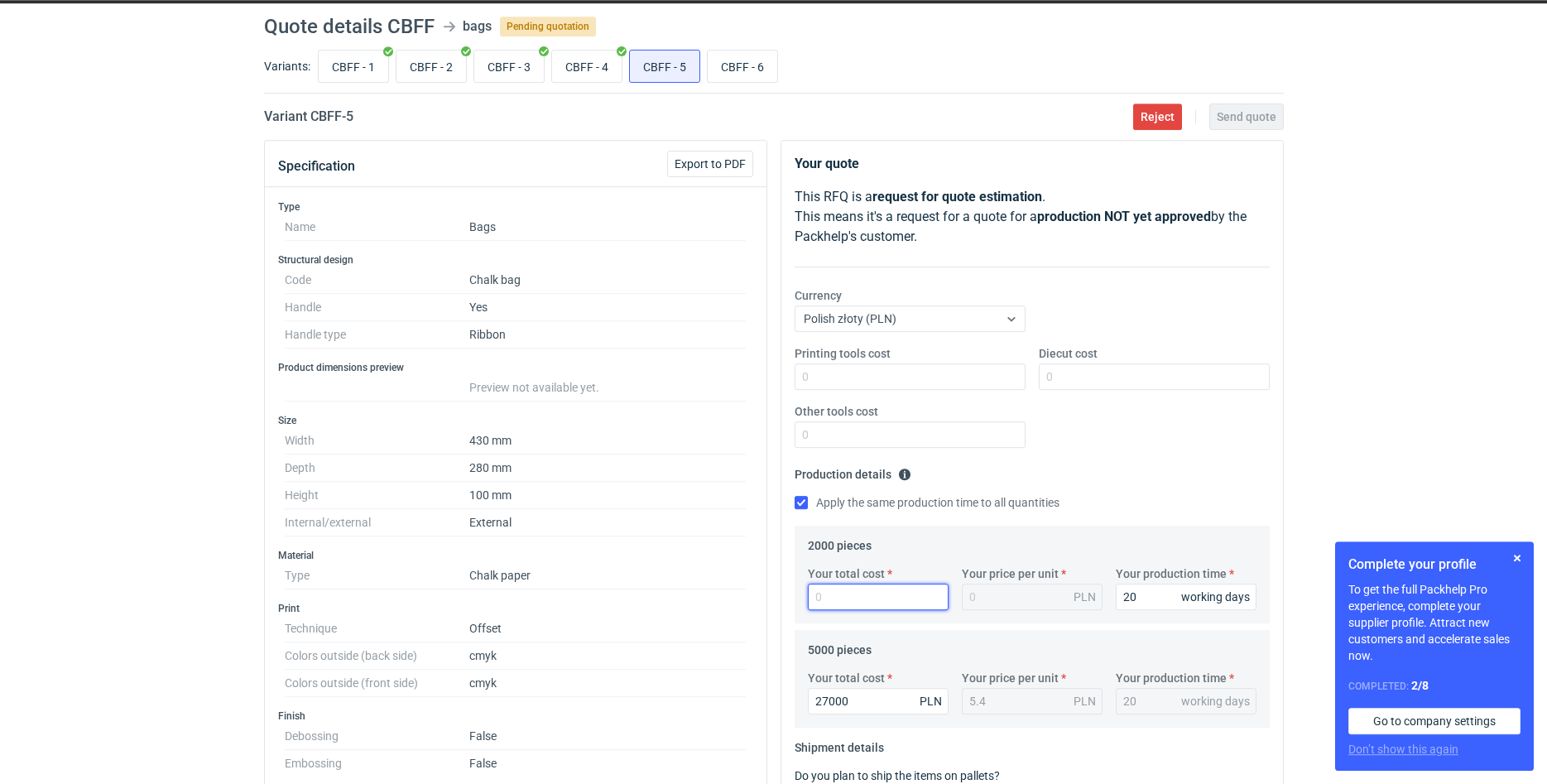
scroll to position [0, 0]
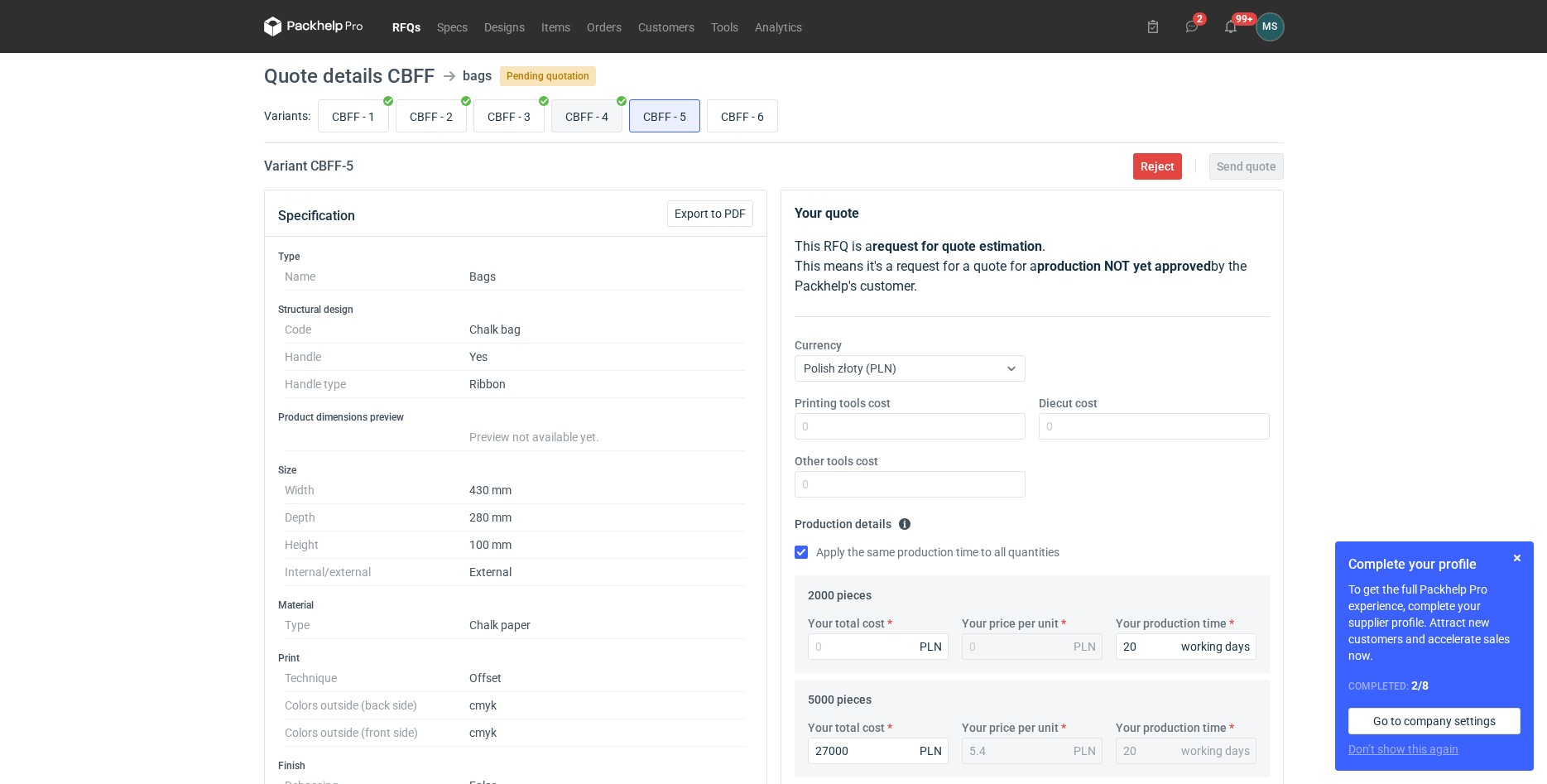
click at [608, 121] on input "CBFF - 4" at bounding box center [587, 116] width 69 height 31
radio input "true"
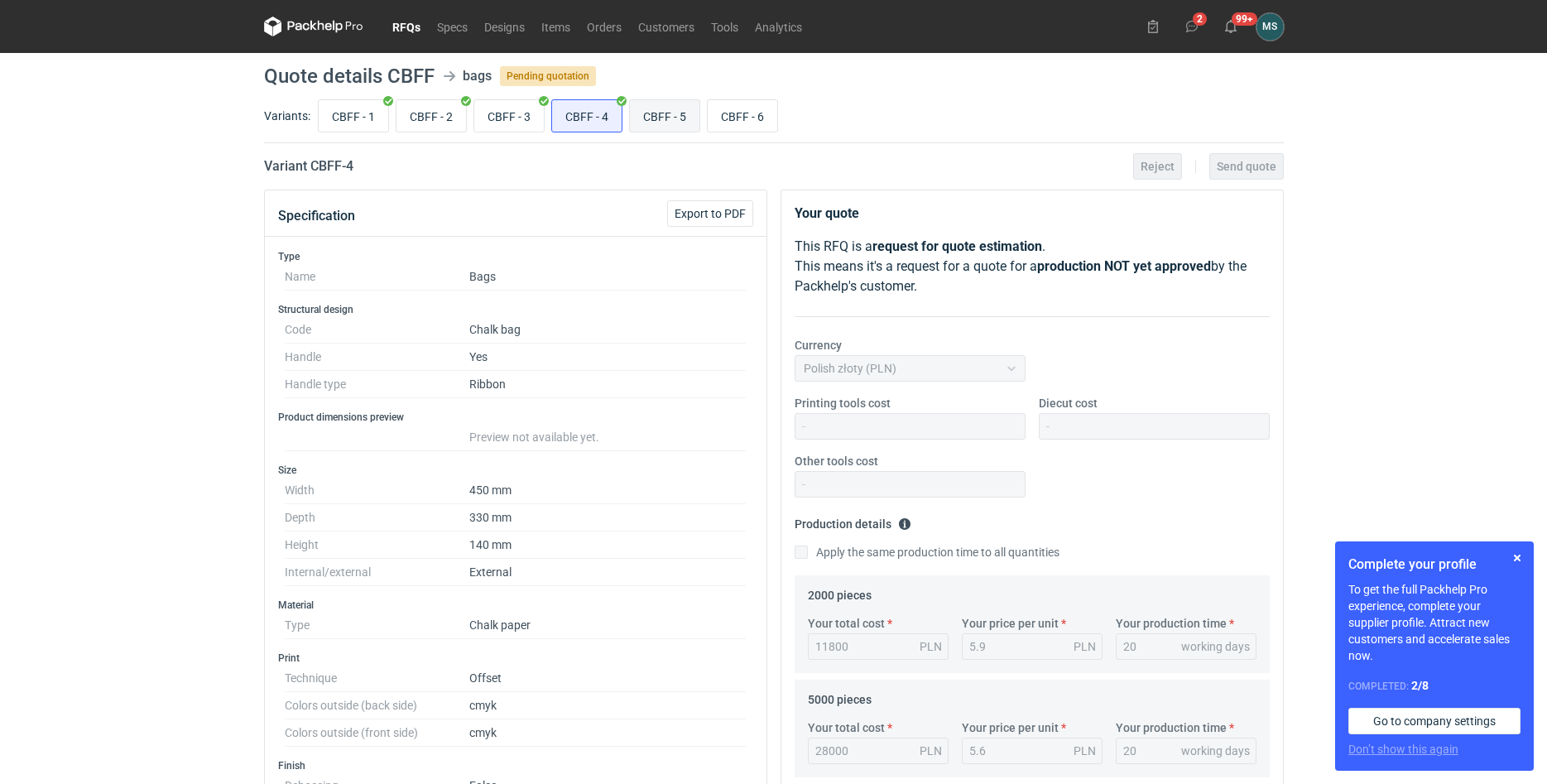
click at [656, 116] on input "CBFF - 5" at bounding box center [664, 116] width 69 height 31
radio input "true"
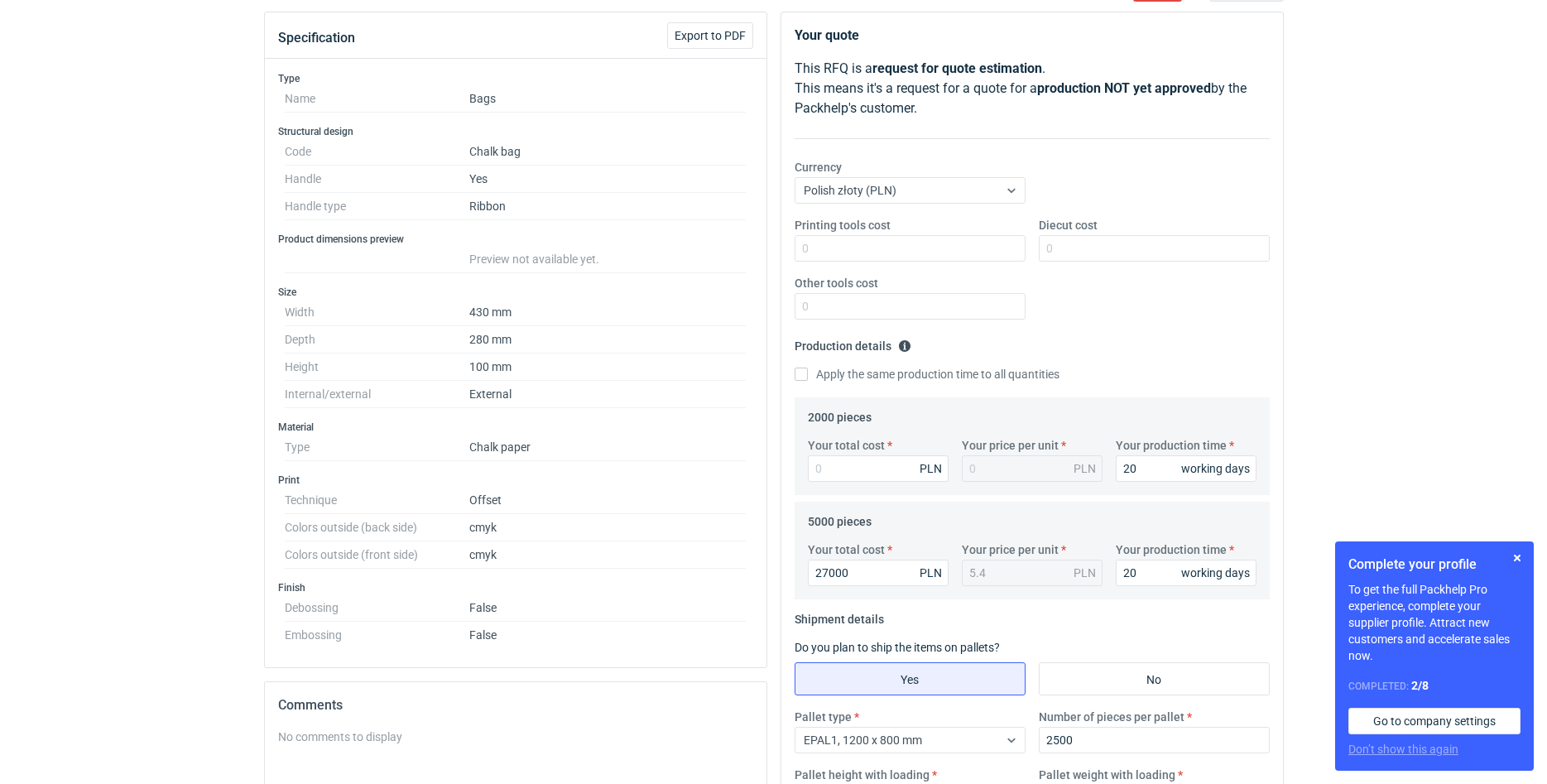
scroll to position [254, 0]
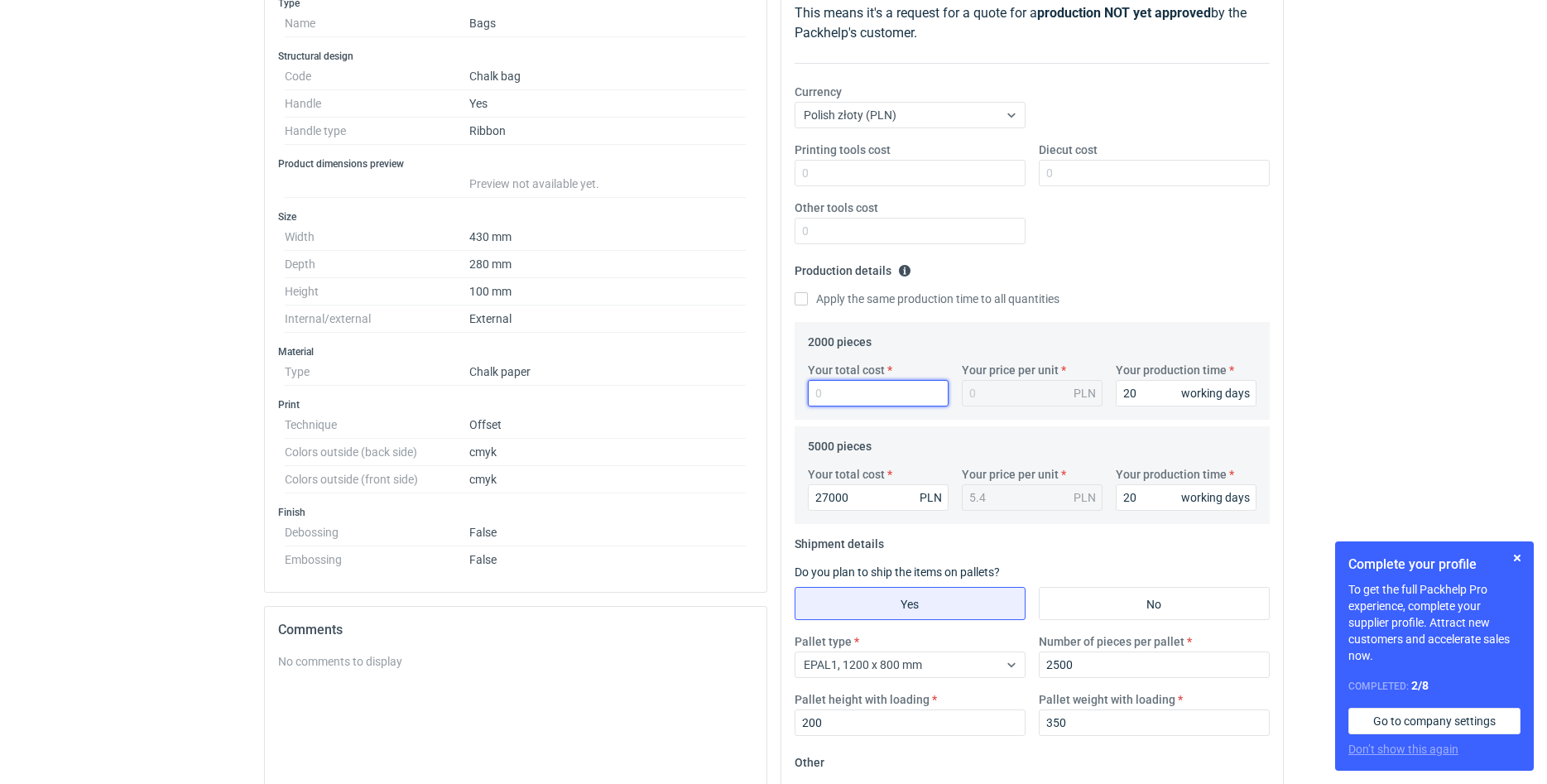
click at [858, 392] on input "Your total cost" at bounding box center [878, 392] width 141 height 26
type input "114"
type input "0.06"
type input "11400"
type input "5.7"
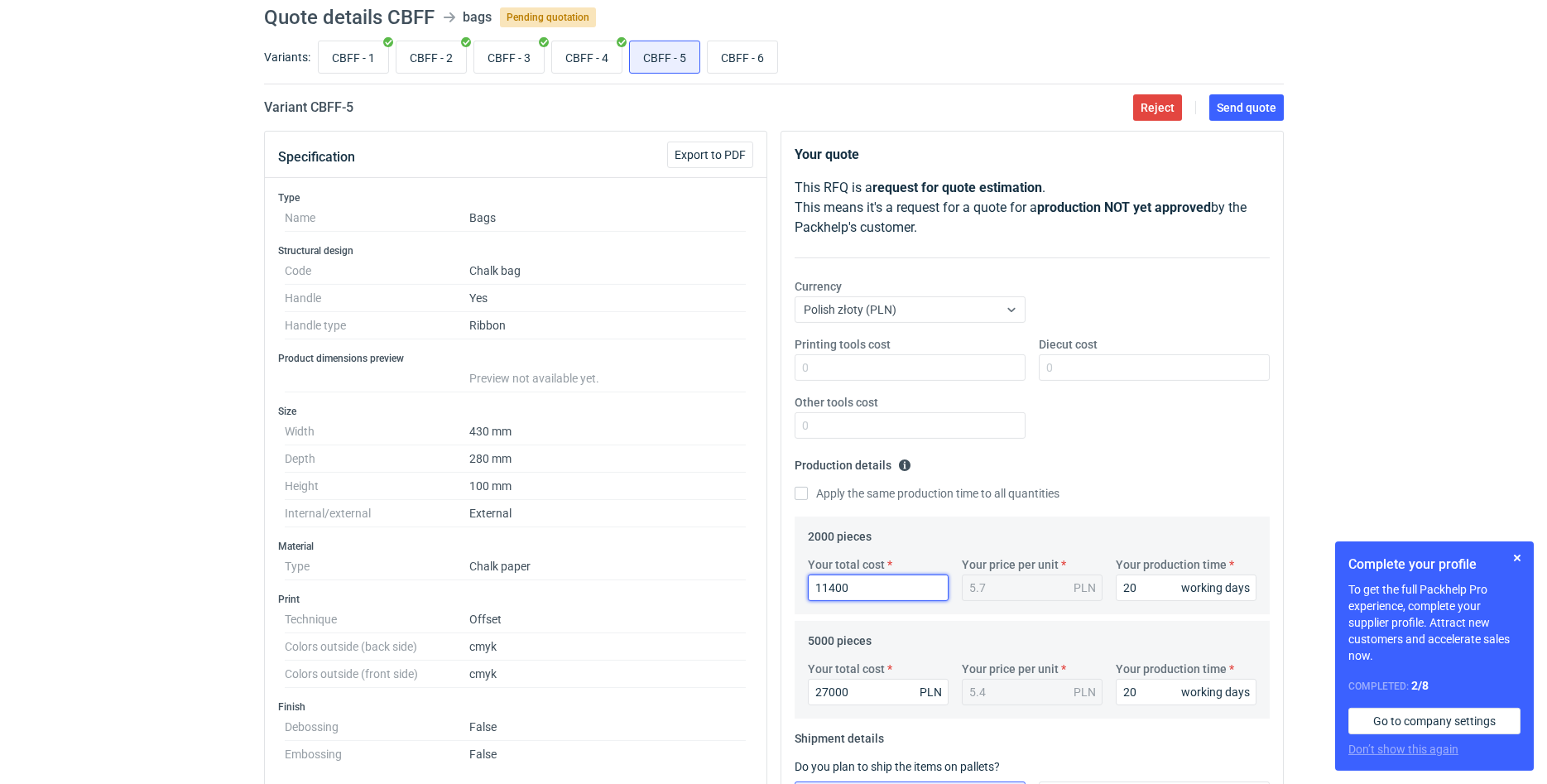
scroll to position [0, 0]
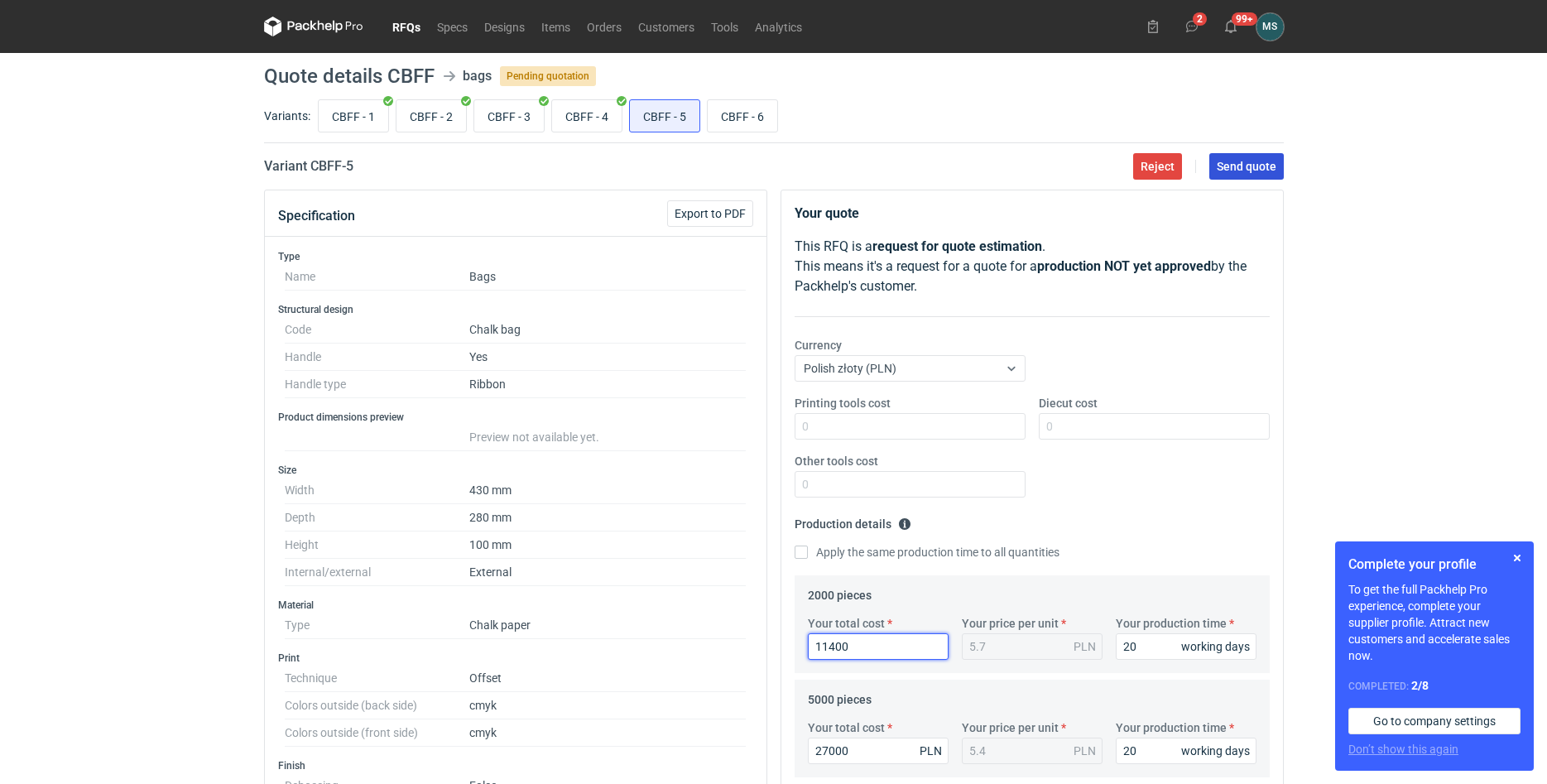
type input "11400"
click at [1269, 162] on span "Send quote" at bounding box center [1246, 166] width 59 height 12
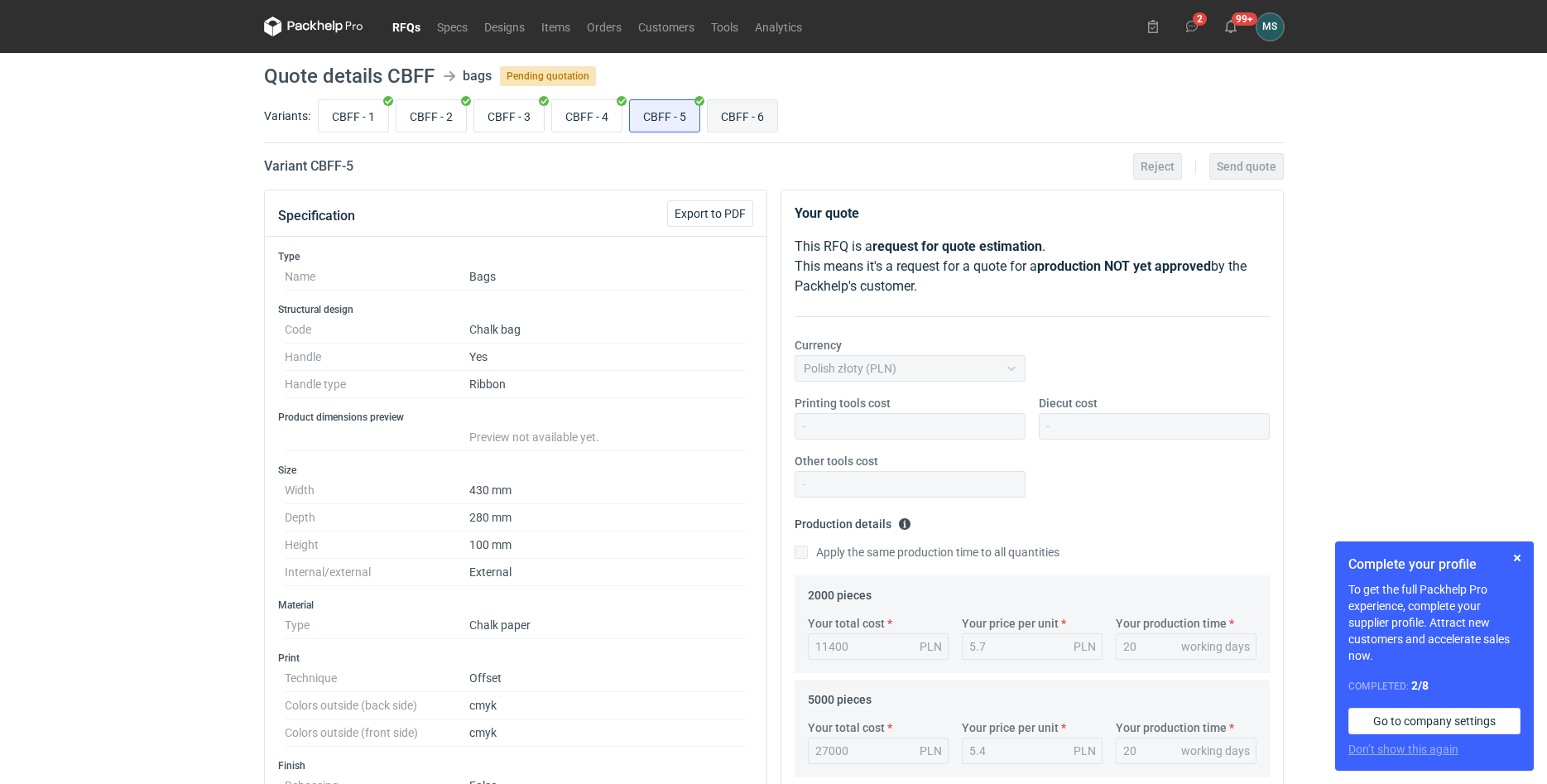
click at [747, 126] on input "CBFF - 6" at bounding box center [742, 116] width 69 height 31
radio input "true"
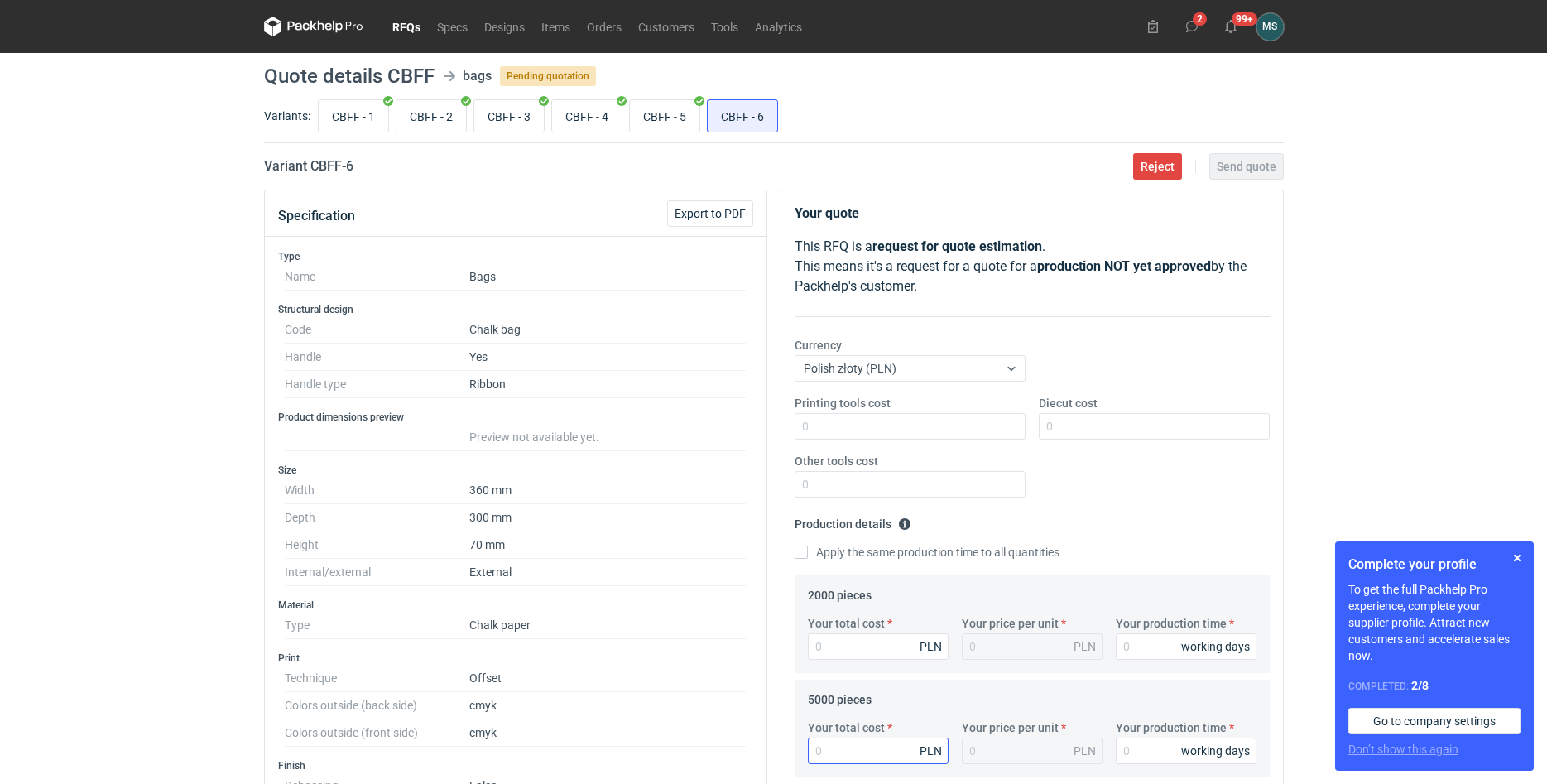
scroll to position [423, 0]
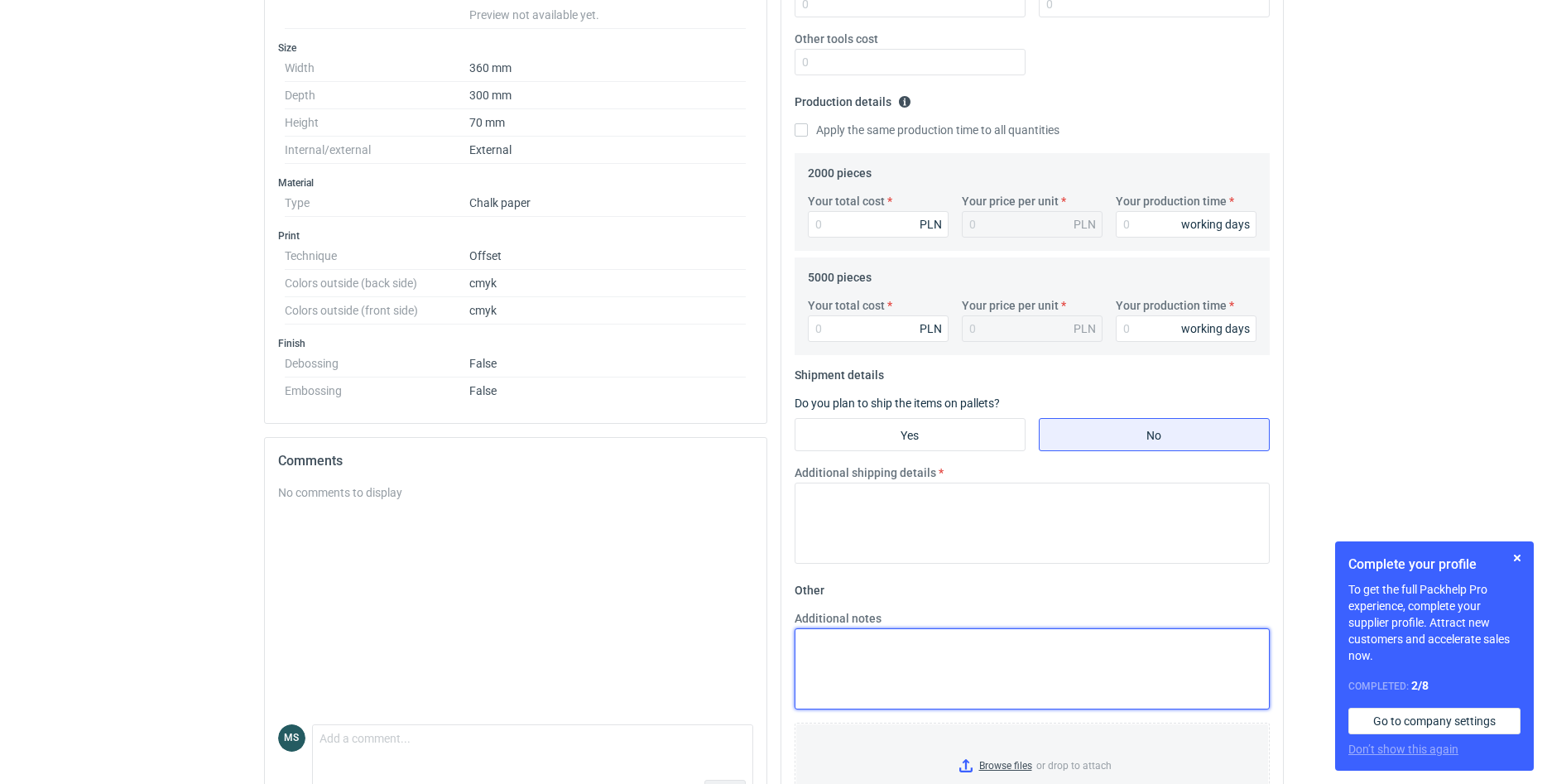
click at [873, 649] on textarea "Additional notes" at bounding box center [1032, 668] width 476 height 81
paste textarea "T74 300x350c100"
type textarea "T74 300x350c100"
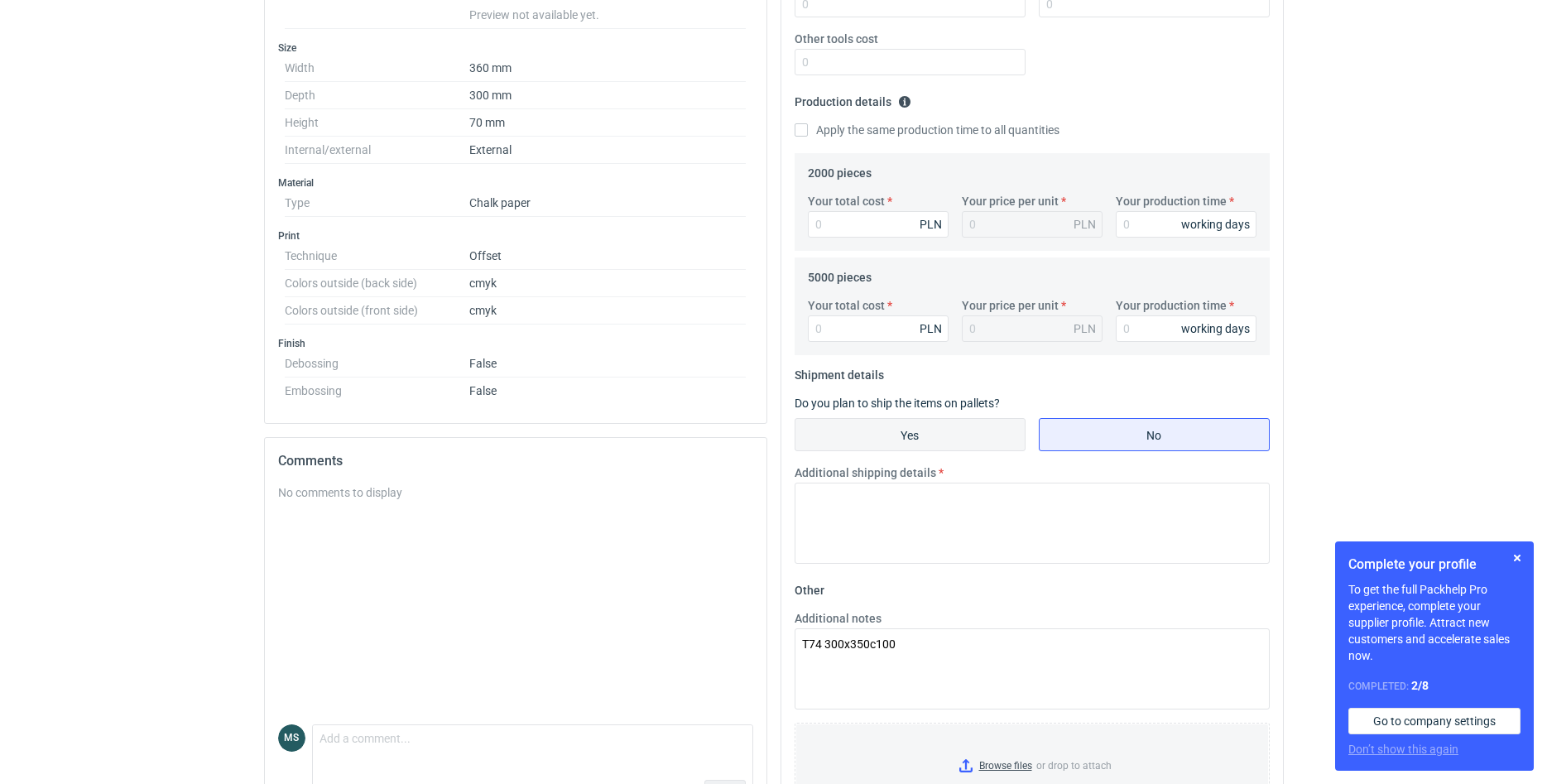
click at [928, 440] on input "Yes" at bounding box center [910, 434] width 229 height 31
radio input "true"
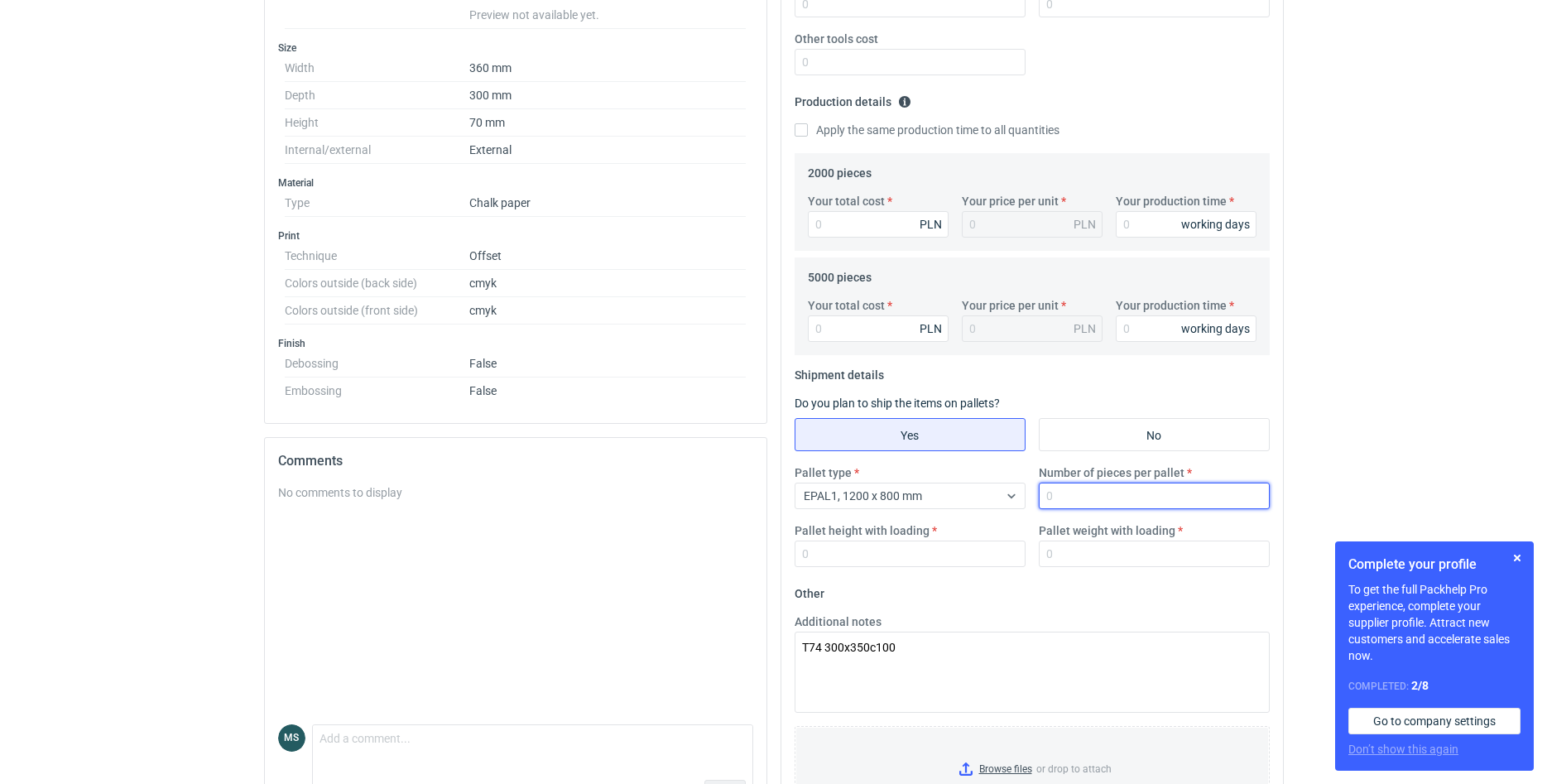
click at [1122, 498] on input "Number of pieces per pallet" at bounding box center [1154, 496] width 231 height 26
type input "3000"
click at [989, 560] on input "Pallet height with loading" at bounding box center [910, 553] width 231 height 26
type input "200"
click at [1080, 568] on div "Pallet type EPAL1, 1200 x 800 mm Number of pieces per pallet 3000 Pallet height…" at bounding box center [1031, 522] width 488 height 116
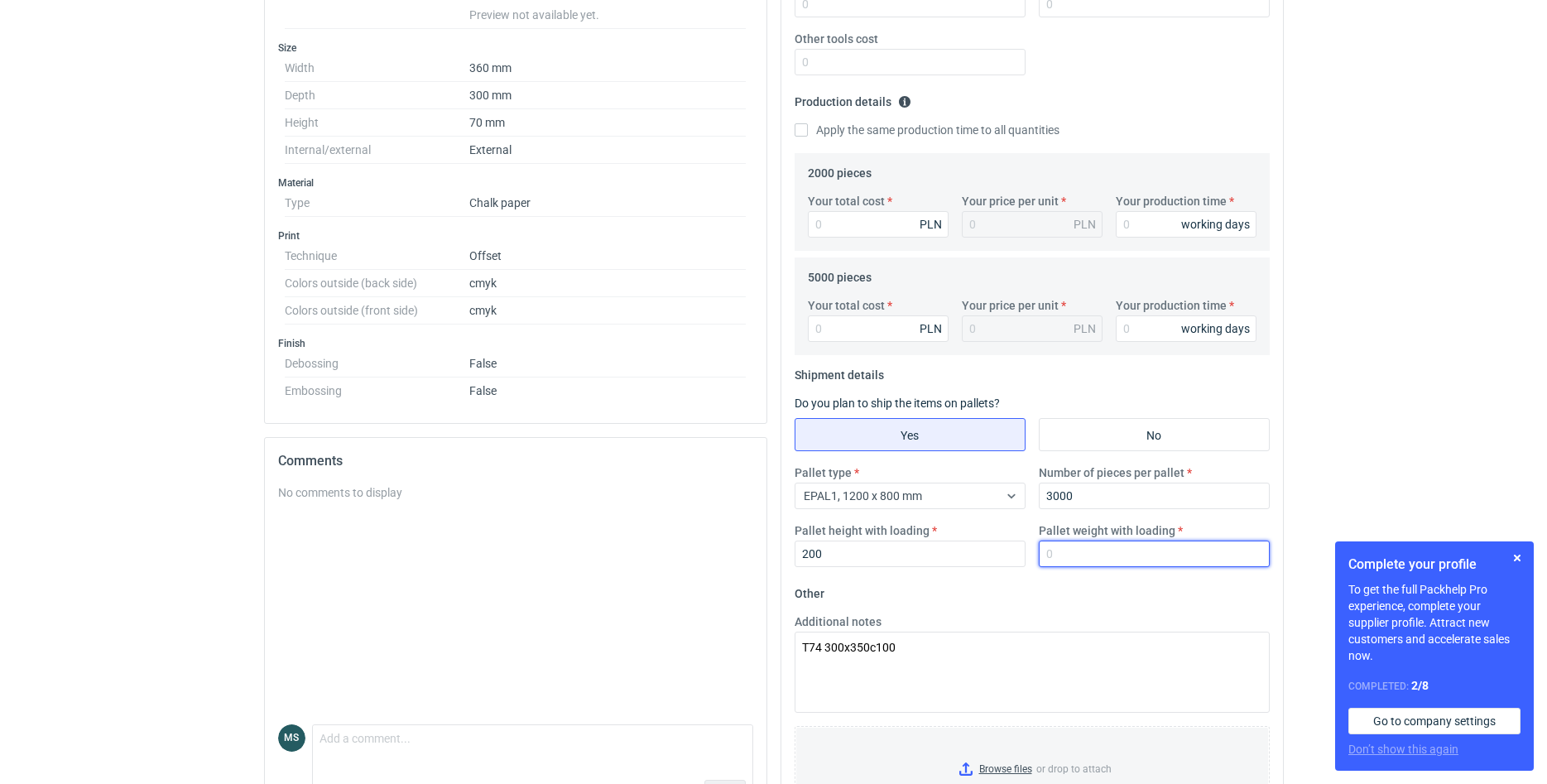
click at [1081, 564] on input "Pallet weight with loading" at bounding box center [1154, 553] width 231 height 26
type input "350"
click at [1151, 229] on input "Your production time" at bounding box center [1186, 224] width 141 height 26
click at [1151, 217] on input "Your production time" at bounding box center [1186, 224] width 141 height 26
type input "20"
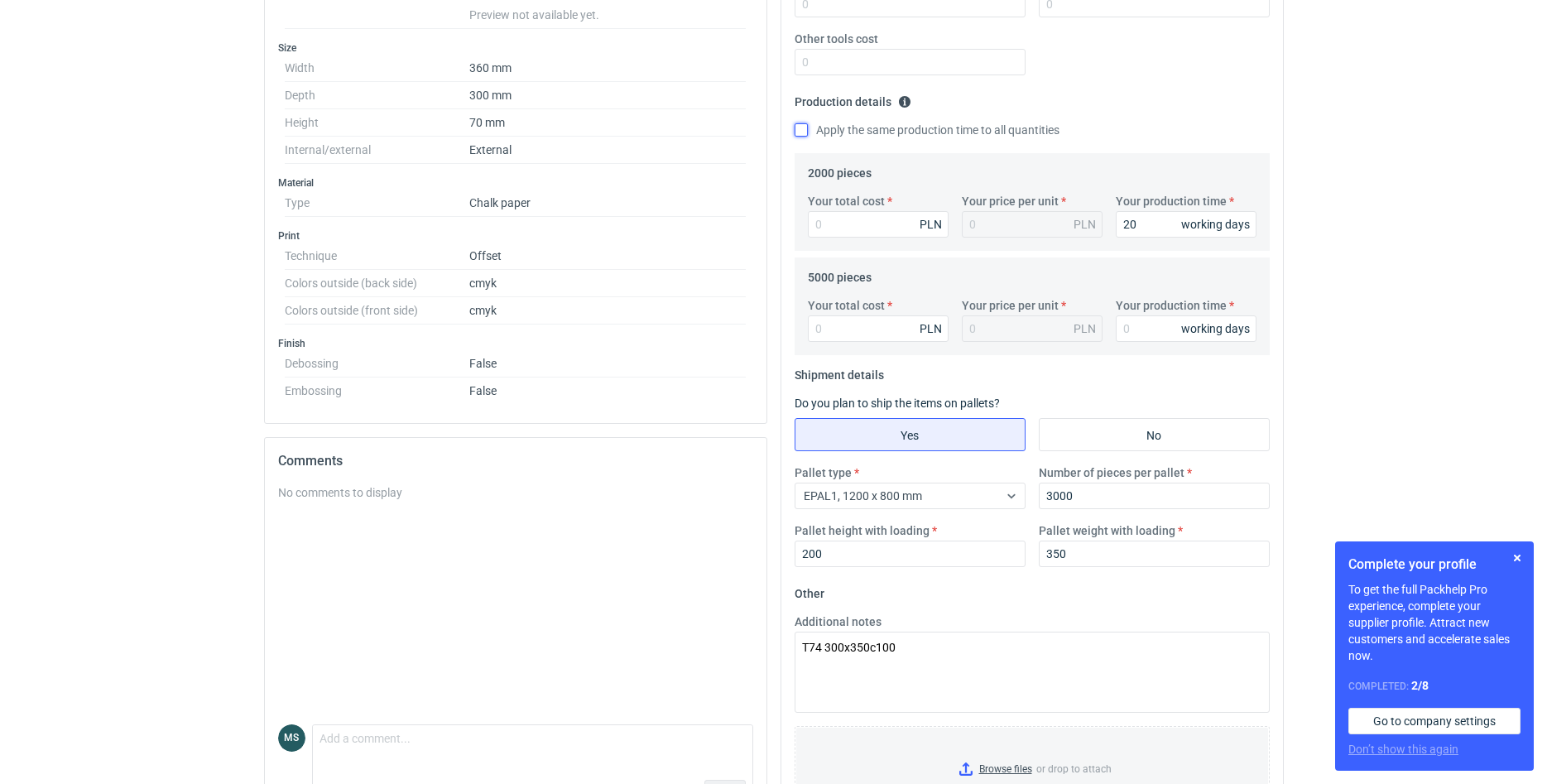
click at [802, 129] on input "Apply the same production time to all quantities" at bounding box center [801, 130] width 14 height 14
checkbox input "true"
type input "20"
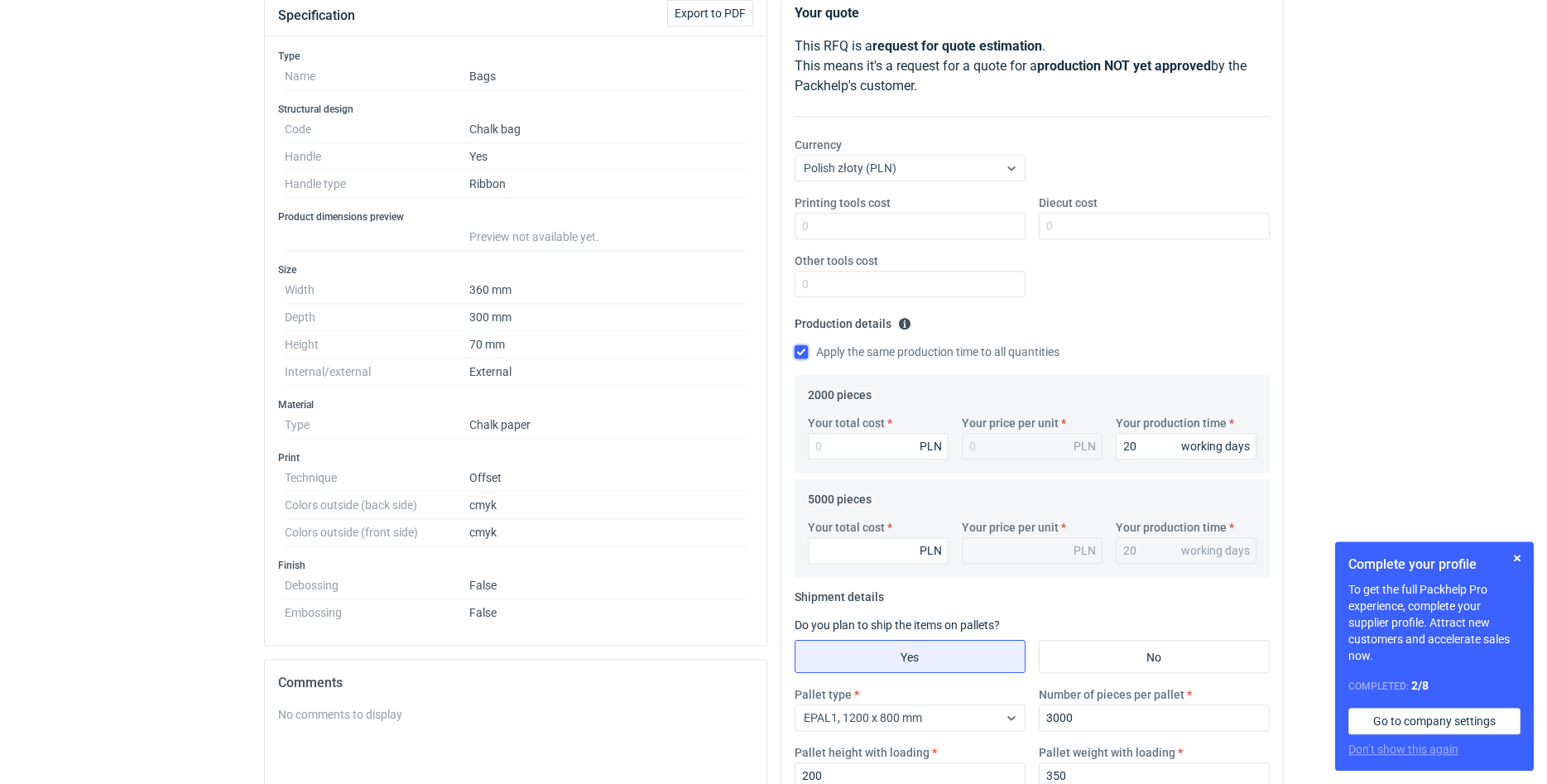
scroll to position [169, 0]
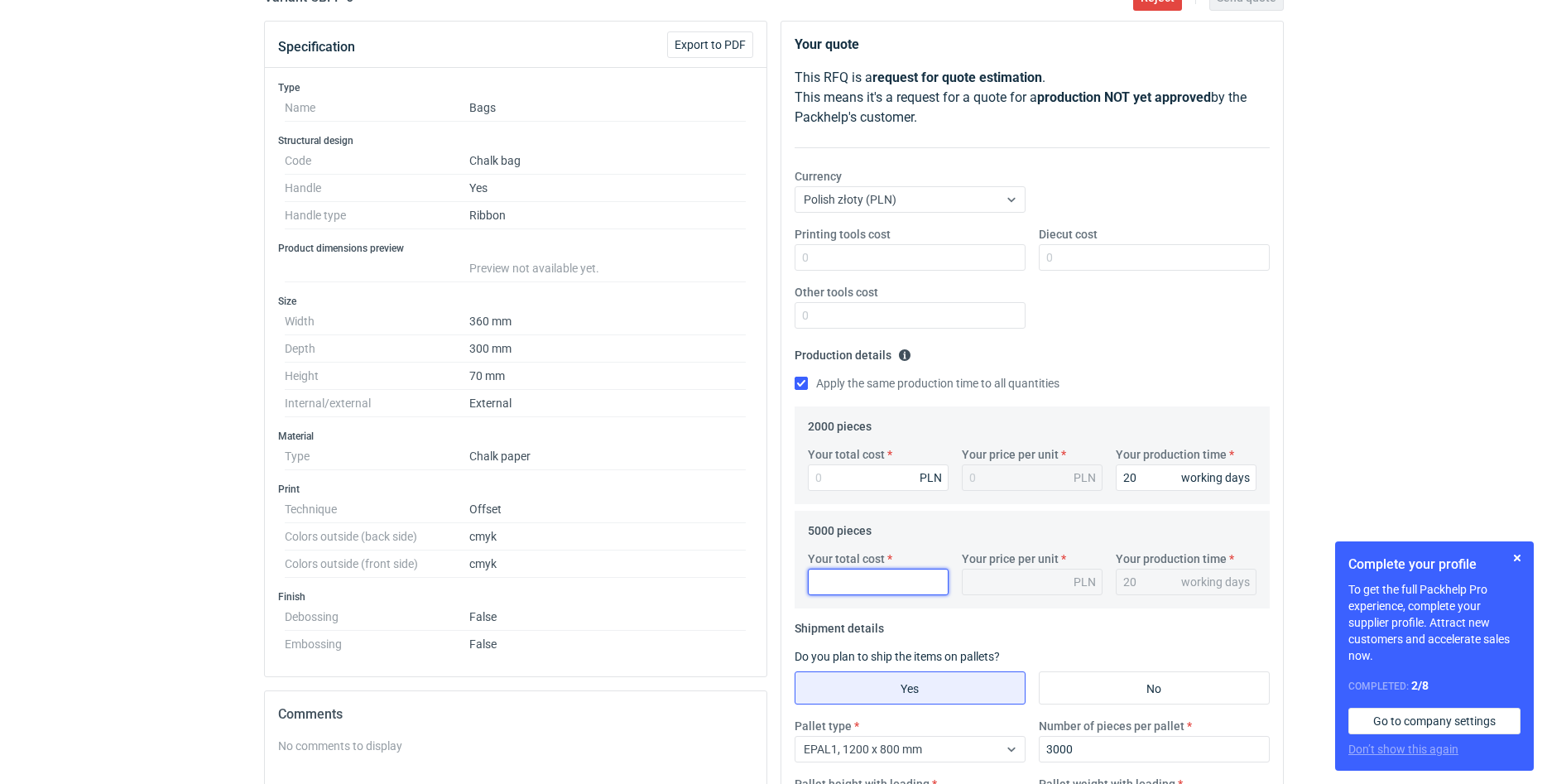
click at [864, 576] on input "Your total cost" at bounding box center [878, 581] width 141 height 26
type input "265000"
type input "53"
type input "26500"
type input "5.3"
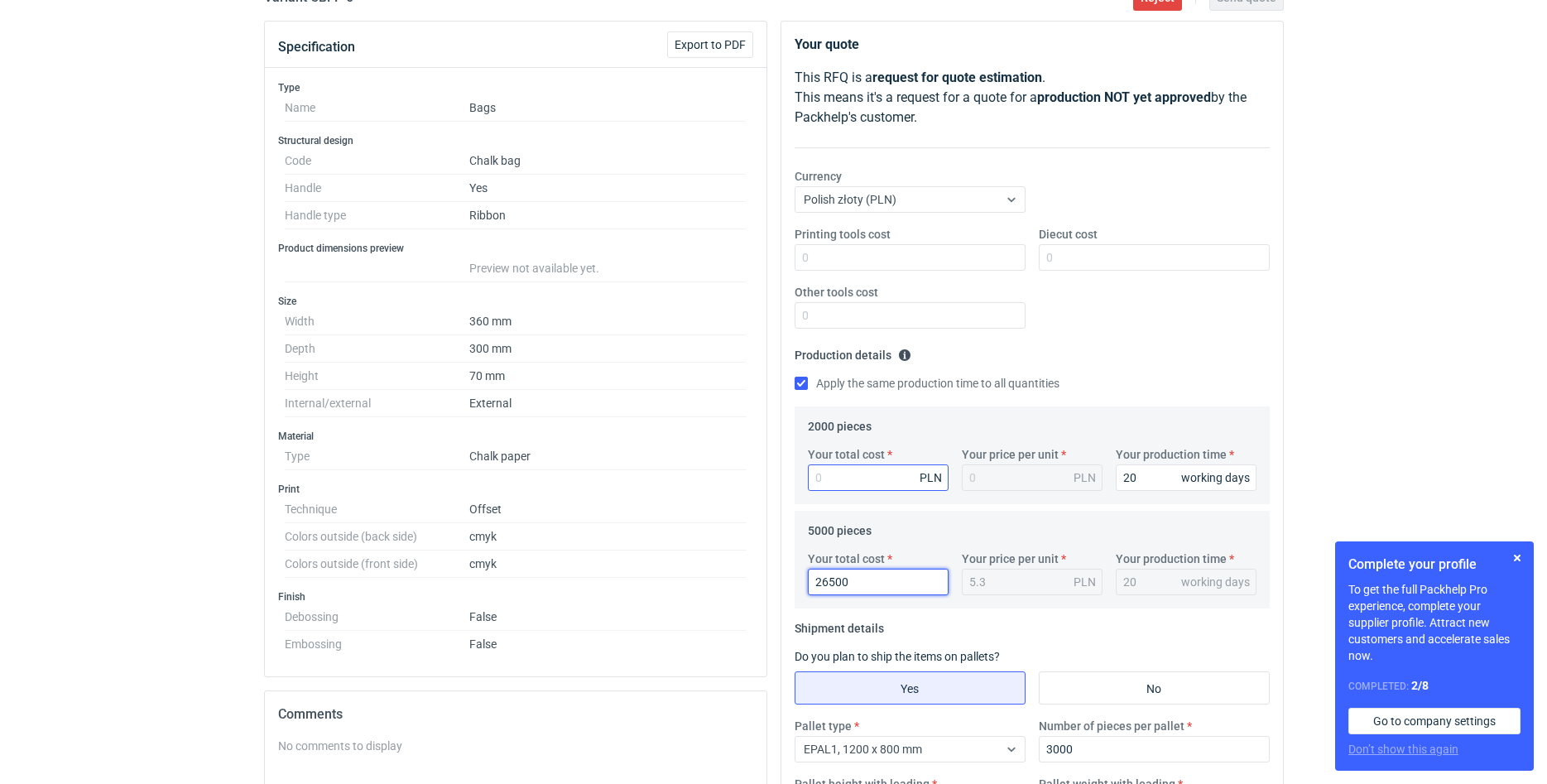
type input "26500"
click at [862, 489] on input "Your total cost" at bounding box center [878, 477] width 141 height 26
type input "112"
type input "0.06"
type input "11200"
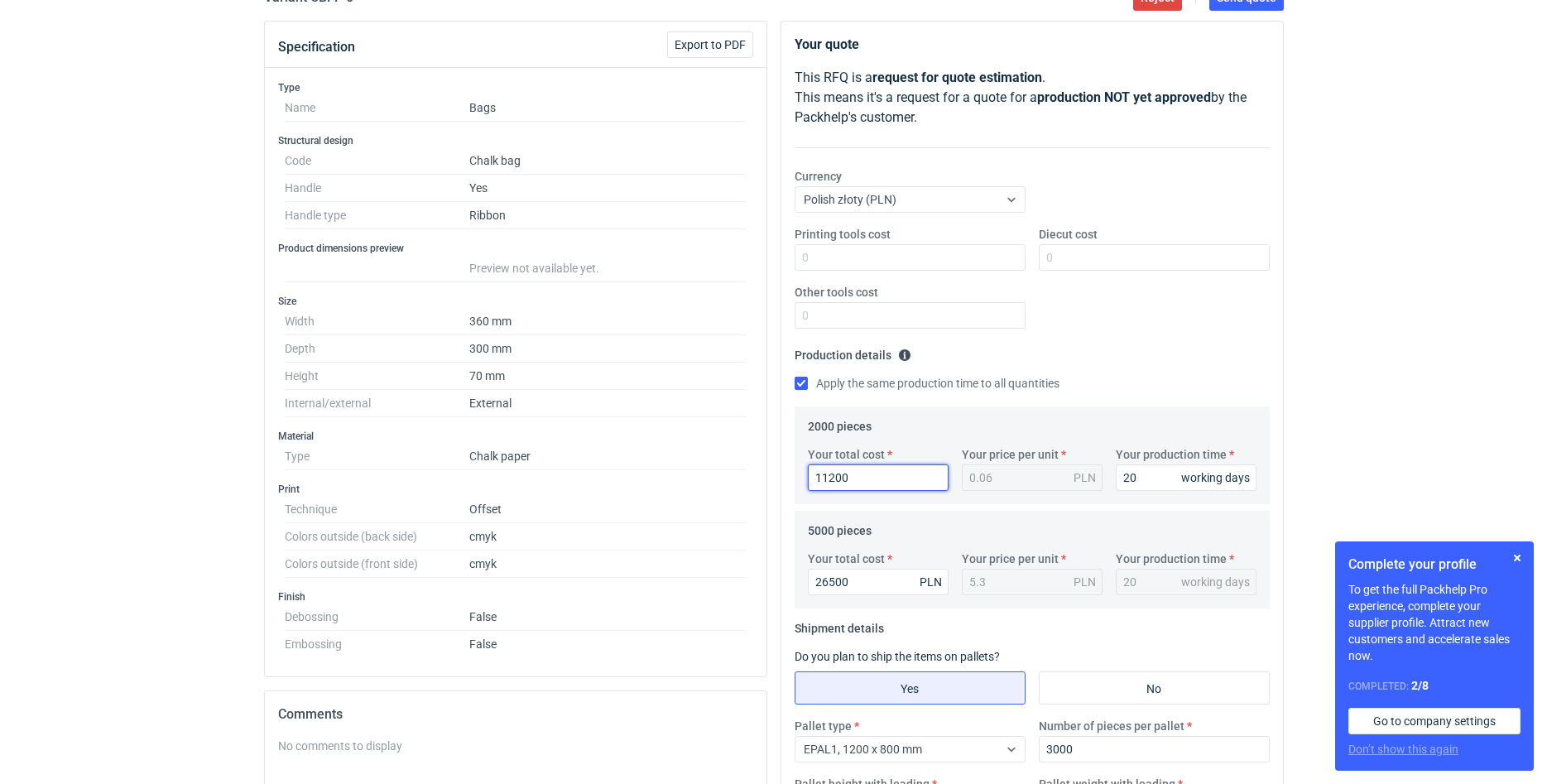
type input "5.6"
type input "11200"
click at [1357, 377] on div "RFQs Specs Designs Items Orders Customers Tools Analytics 2 99+ [PERSON_NAME] […" at bounding box center [773, 223] width 1547 height 784
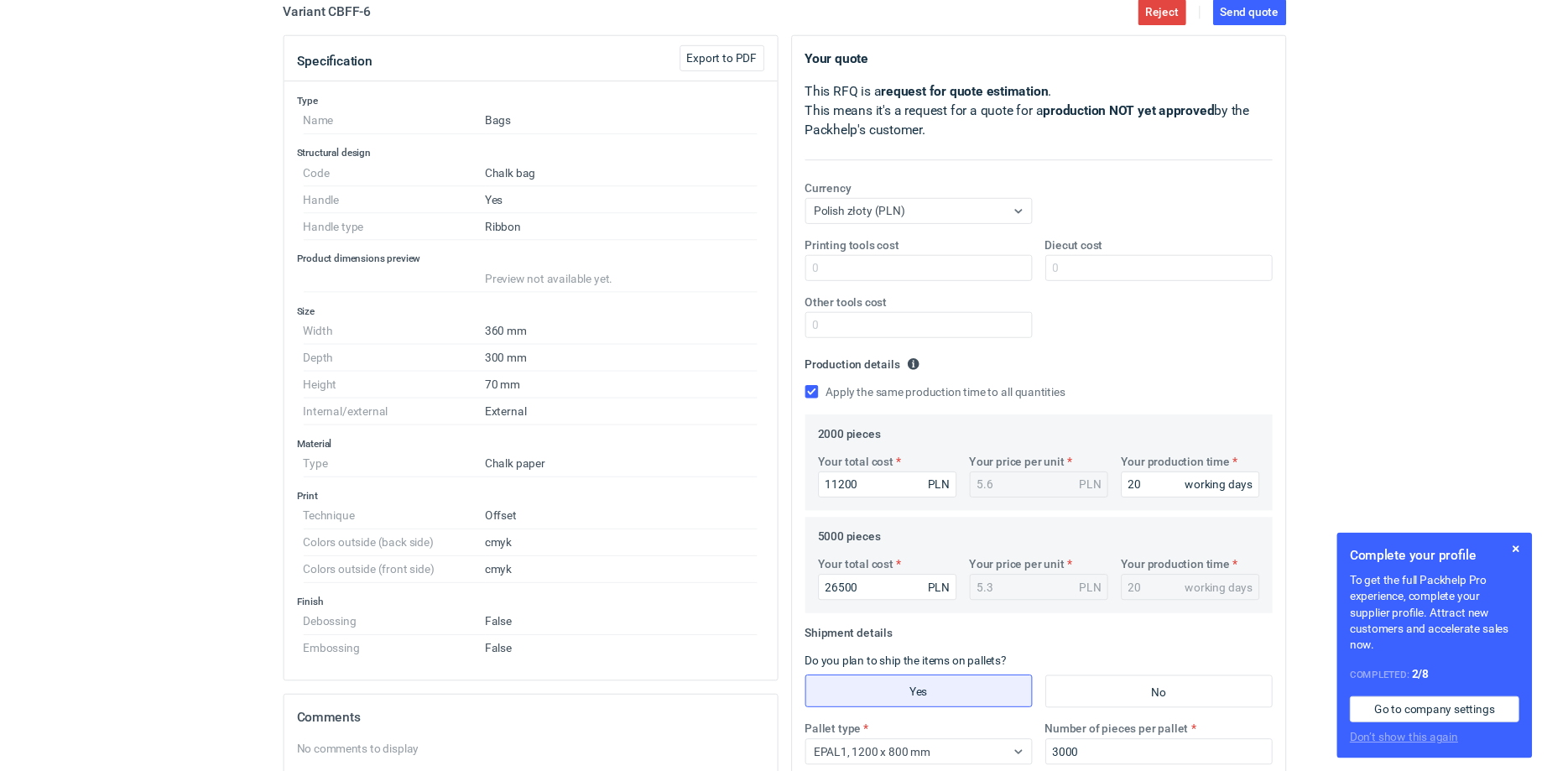
scroll to position [0, 0]
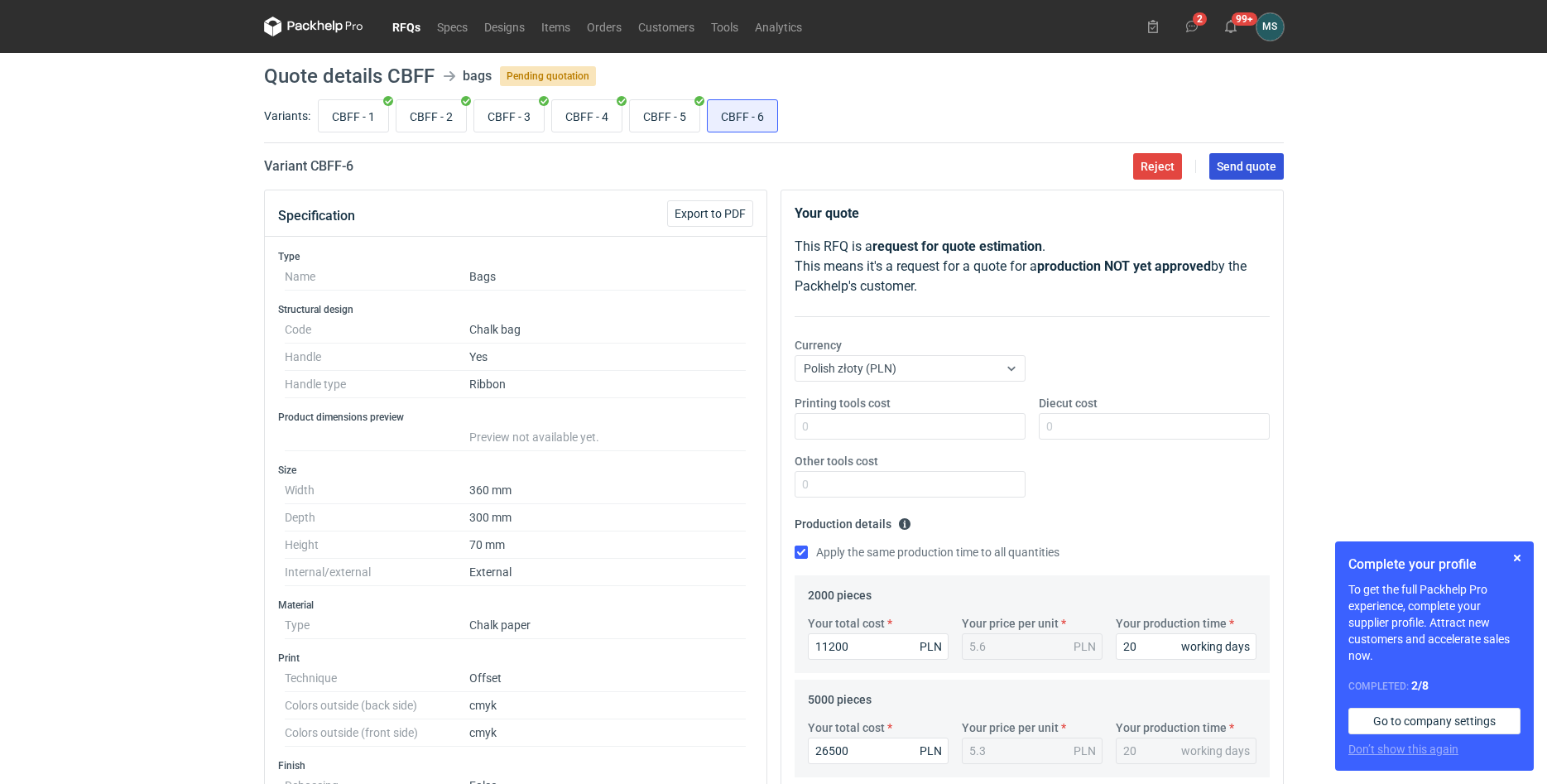
click at [1269, 170] on span "Send quote" at bounding box center [1246, 166] width 59 height 12
